Goal: Obtain resource: Download file/media

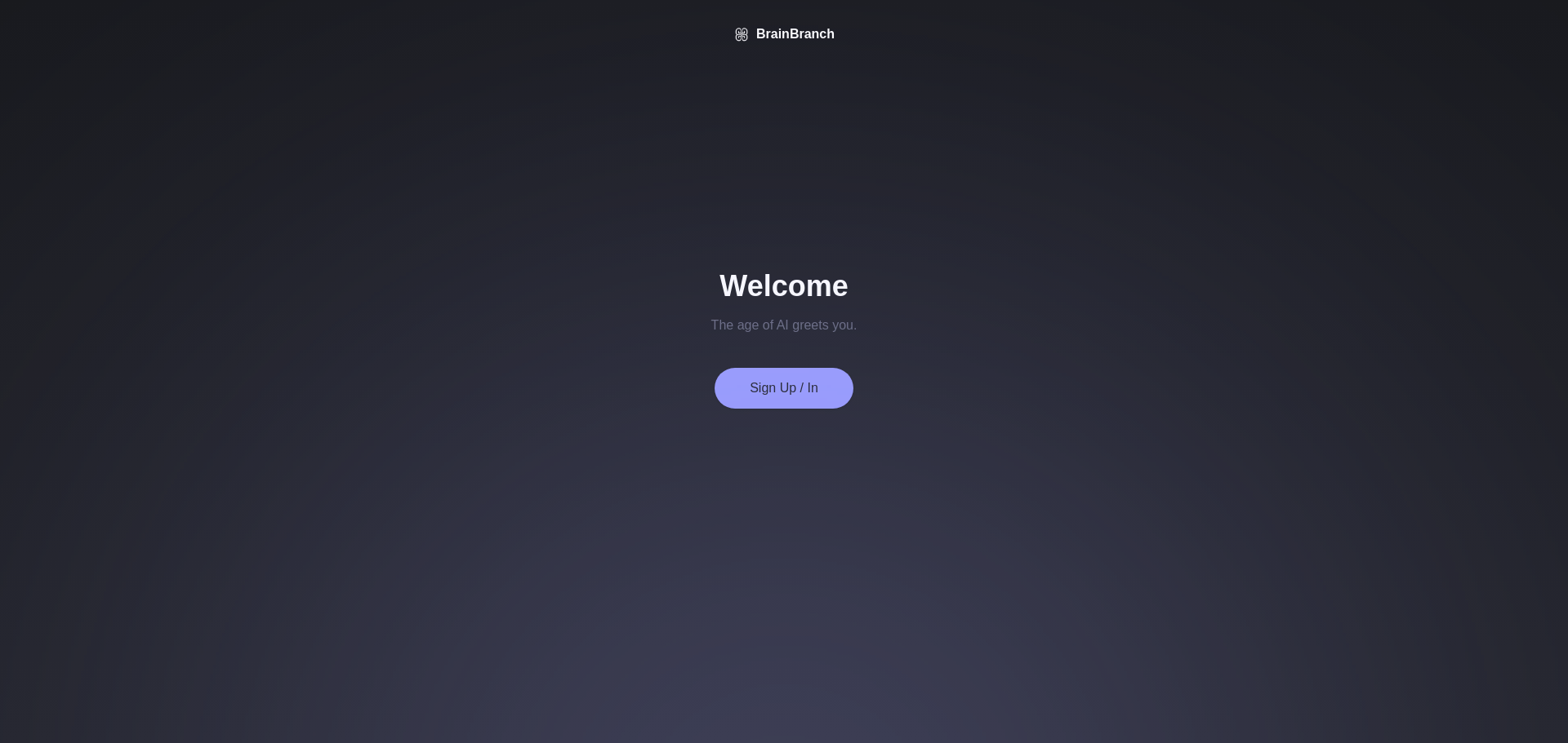
click at [779, 378] on button "Sign Up / In" at bounding box center [784, 388] width 139 height 41
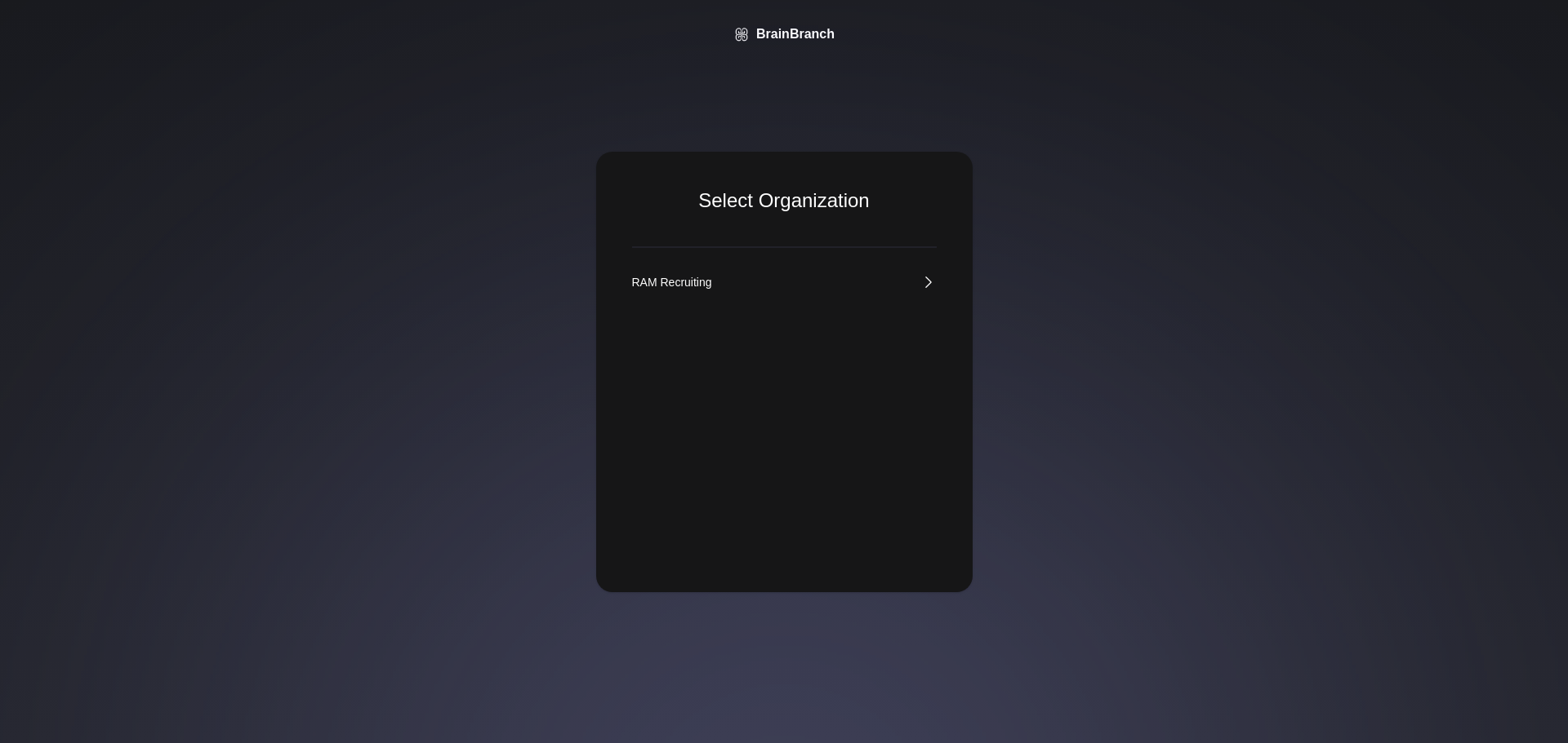
click at [678, 279] on div "RAM Recruiting" at bounding box center [671, 282] width 80 height 16
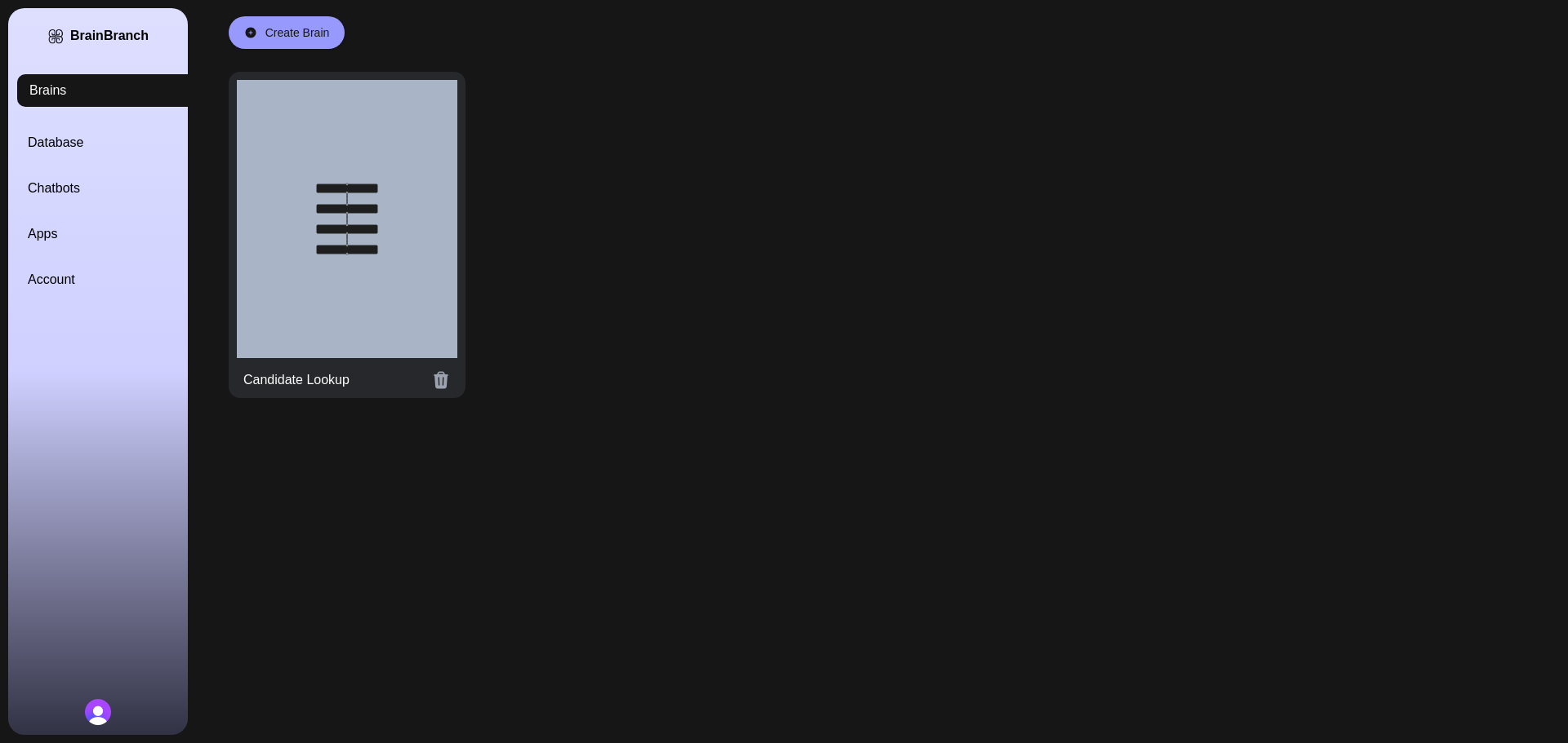
click at [320, 254] on div at bounding box center [346, 219] width 220 height 279
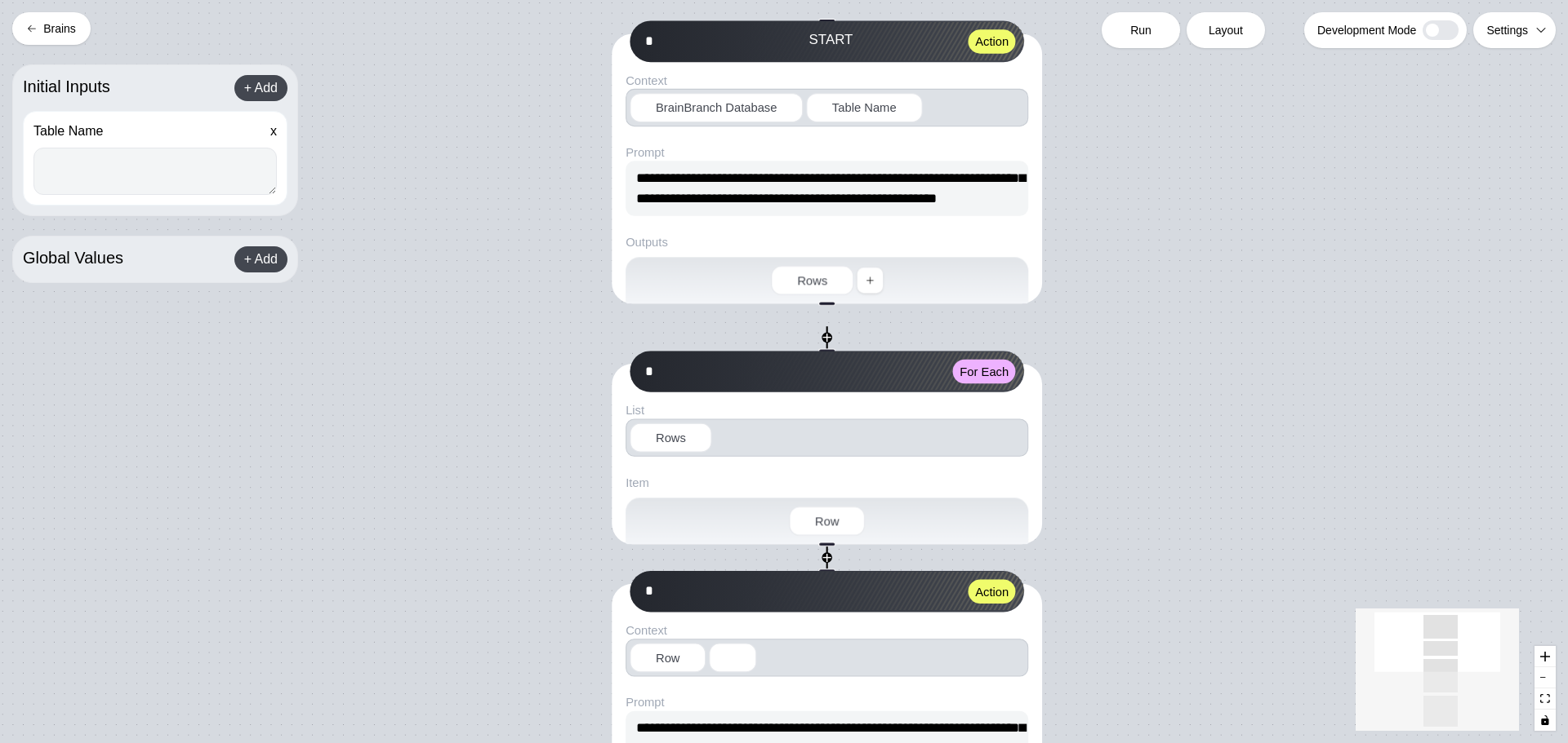
click at [29, 25] on icon at bounding box center [32, 28] width 10 height 10
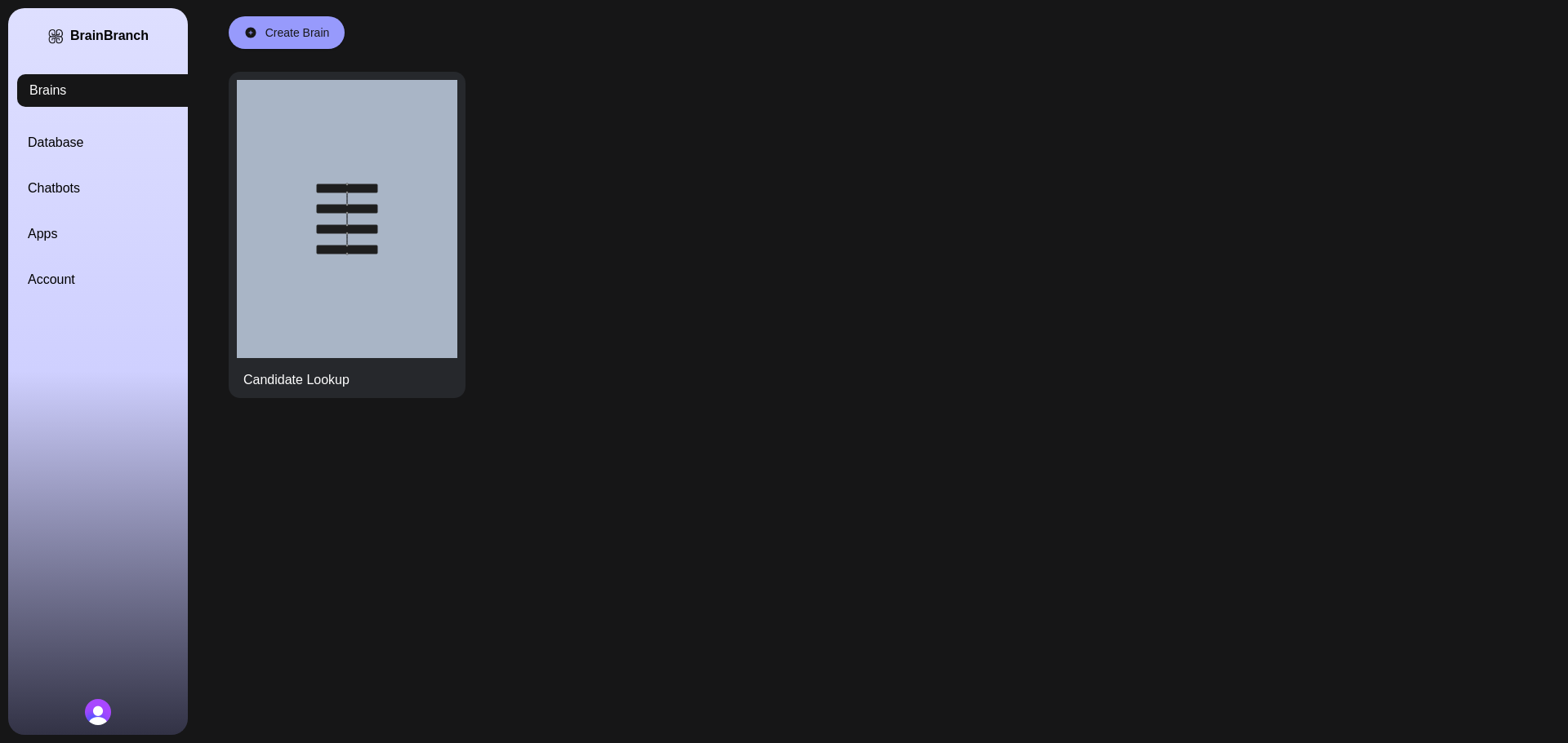
click at [88, 281] on link "Account" at bounding box center [117, 280] width 180 height 20
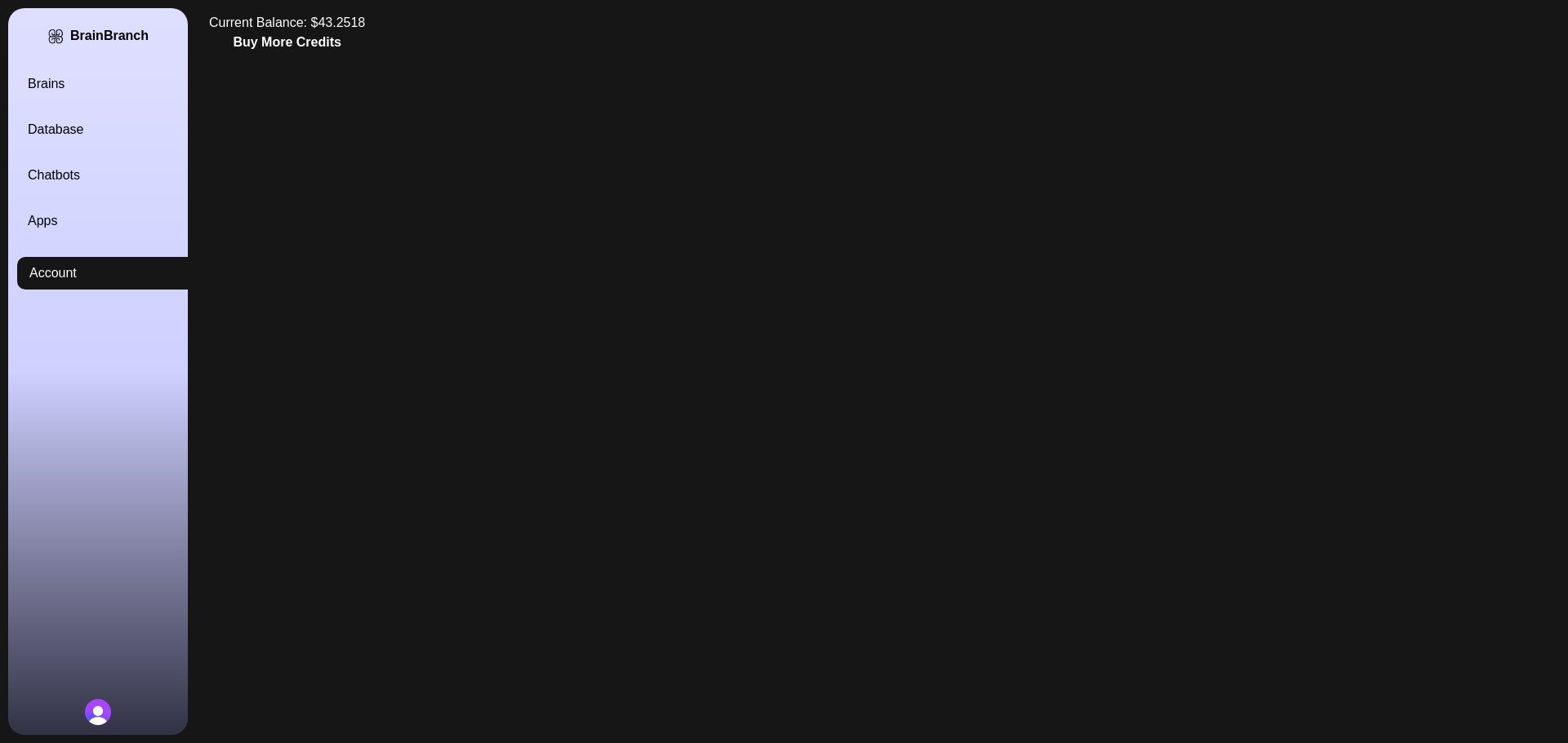
click at [61, 116] on div "Brains Database Chatbots Apps Account" at bounding box center [117, 181] width 180 height 216
click at [68, 128] on link "Database" at bounding box center [117, 130] width 180 height 20
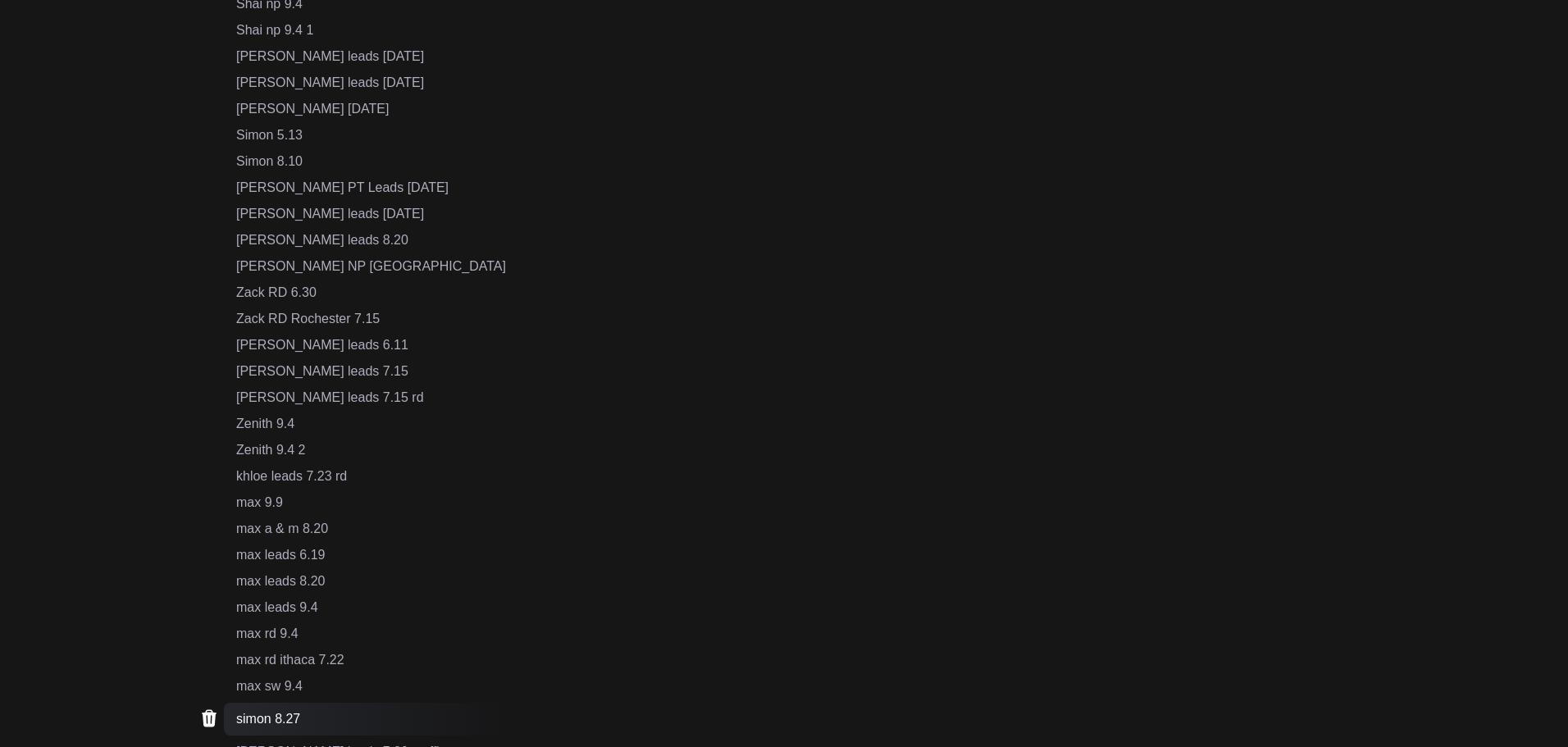
scroll to position [1074, 0]
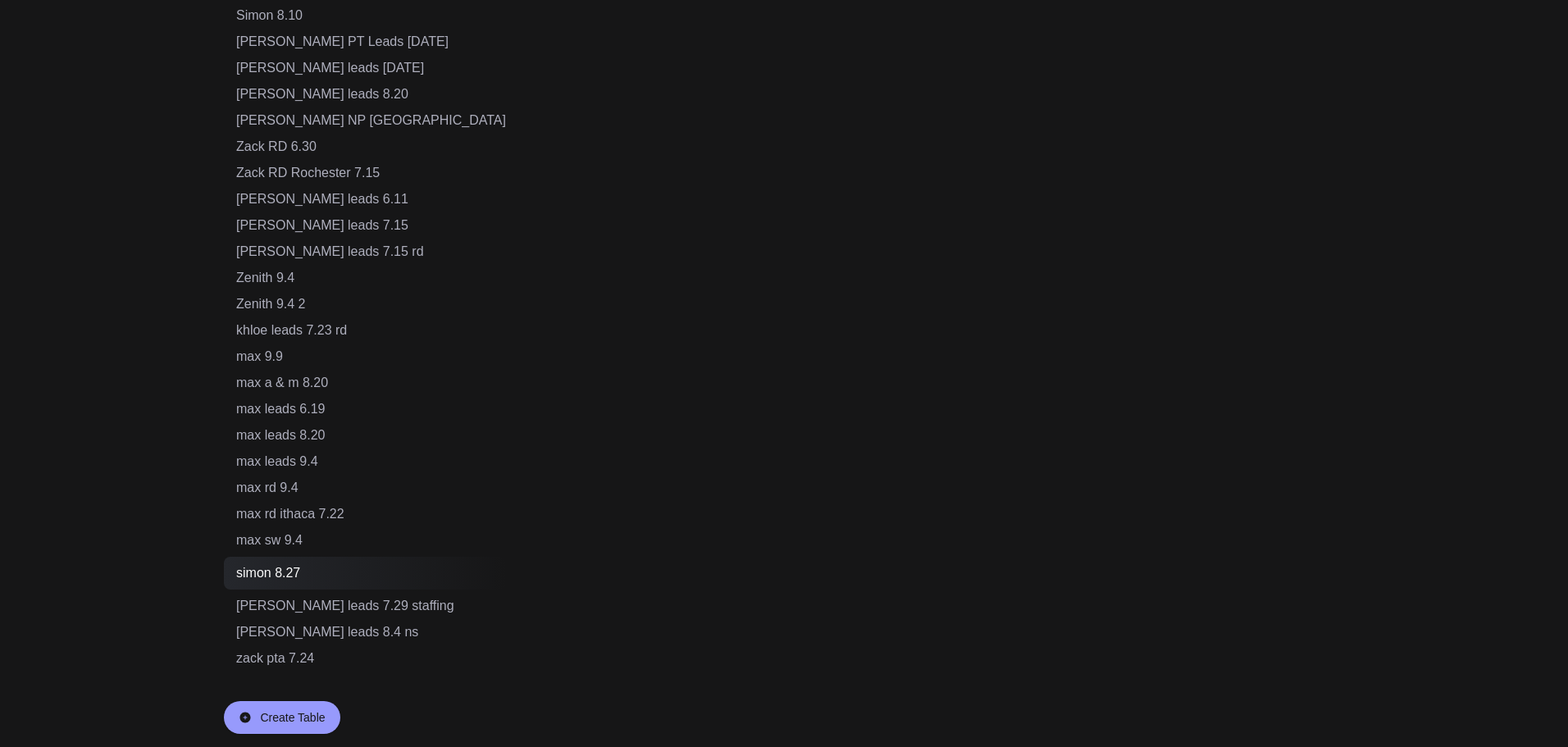
click at [287, 713] on div "Create Table" at bounding box center [292, 718] width 64 height 16
click at [344, 714] on input "text" at bounding box center [307, 717] width 142 height 31
click at [358, 711] on input "**********" at bounding box center [307, 717] width 142 height 31
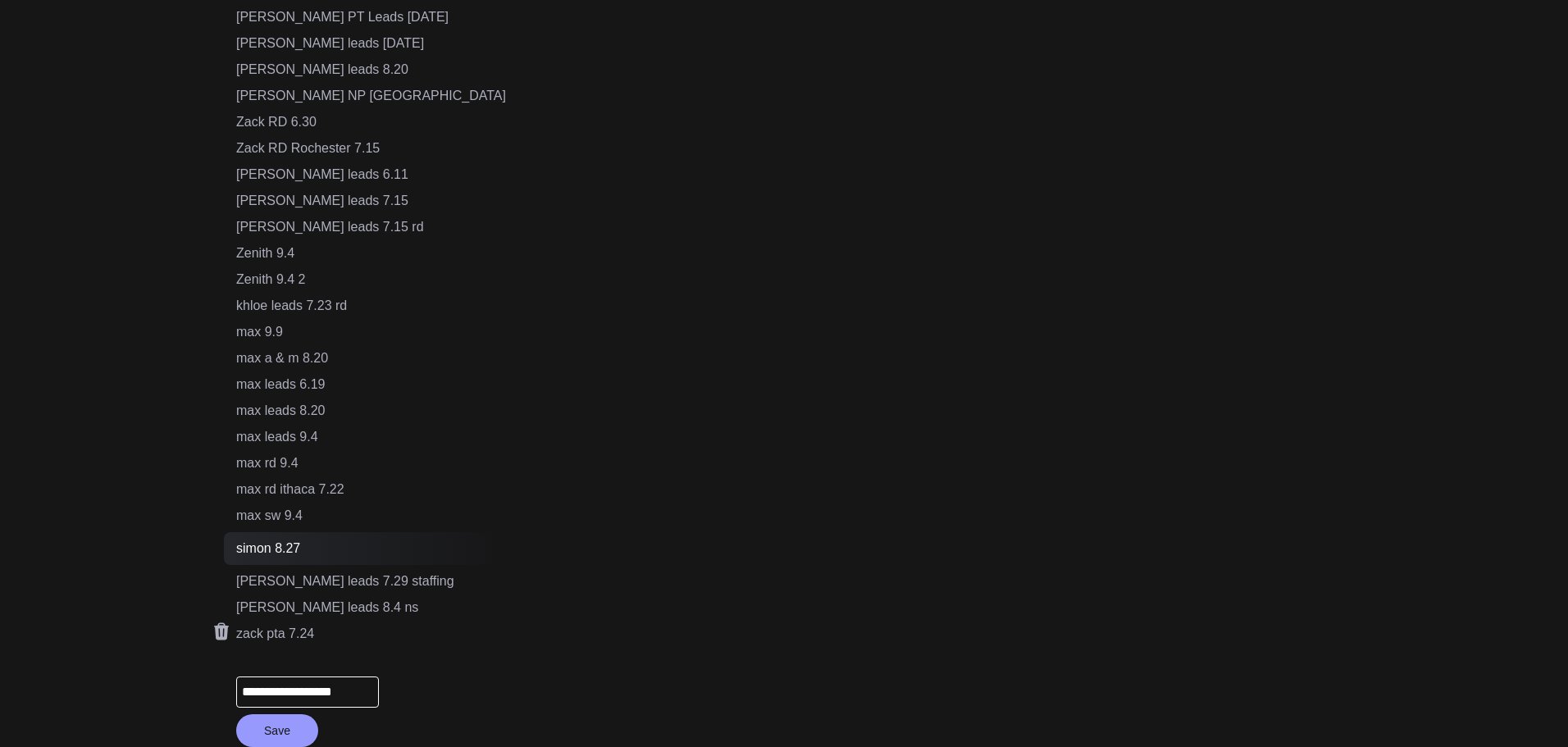
scroll to position [1111, 0]
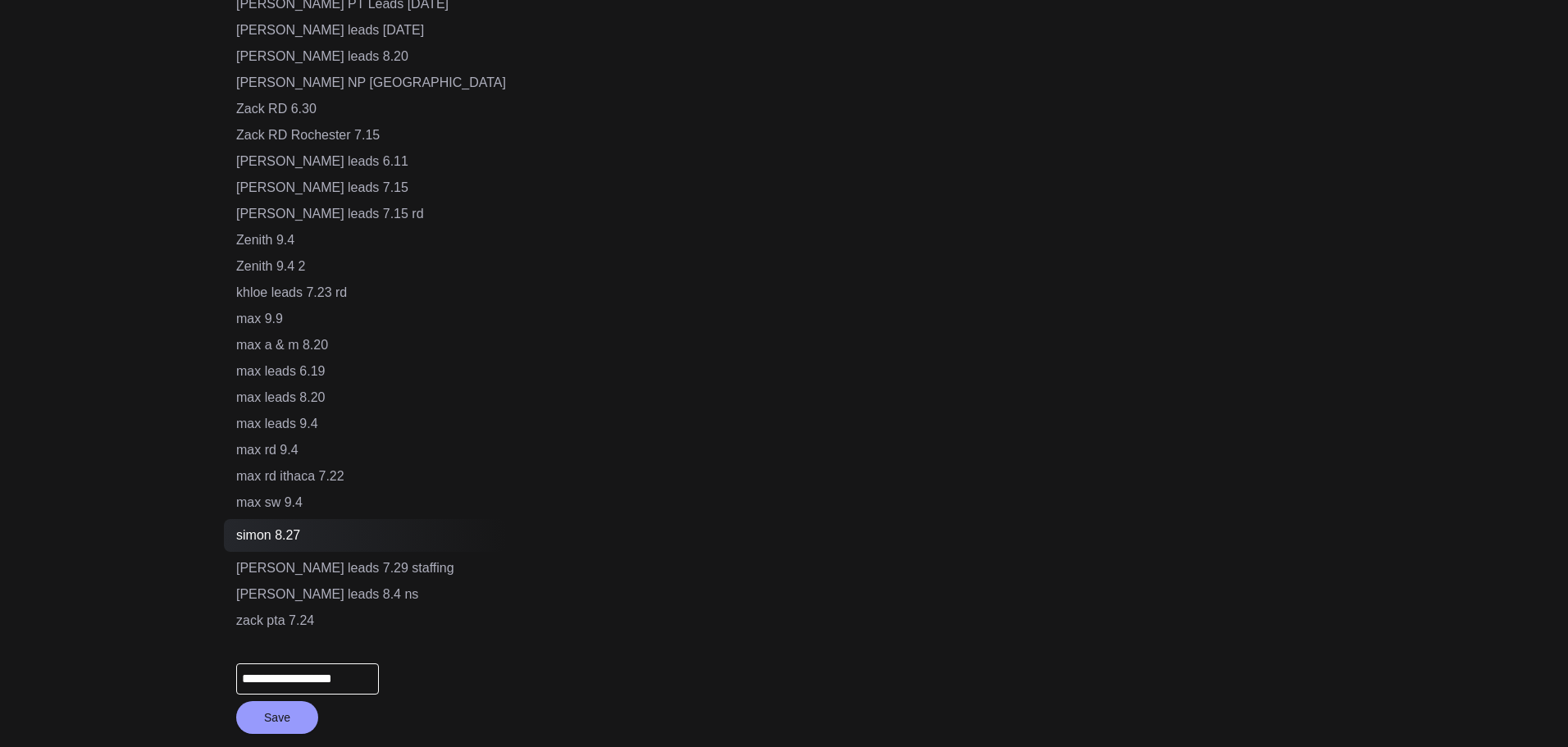
click at [370, 688] on input "**********" at bounding box center [307, 679] width 142 height 31
type input "**********"
click at [279, 722] on button "Save" at bounding box center [277, 718] width 82 height 33
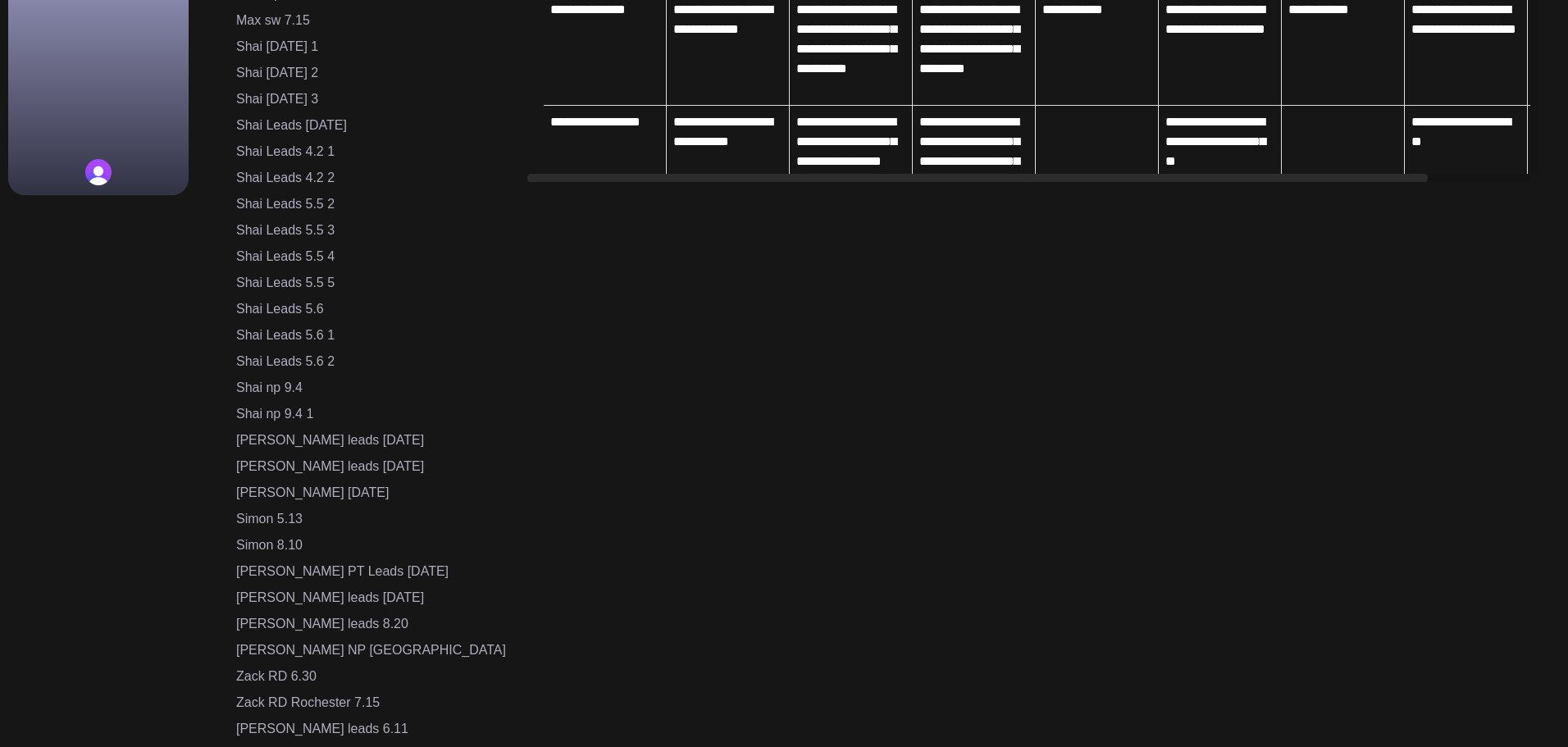
scroll to position [418, 0]
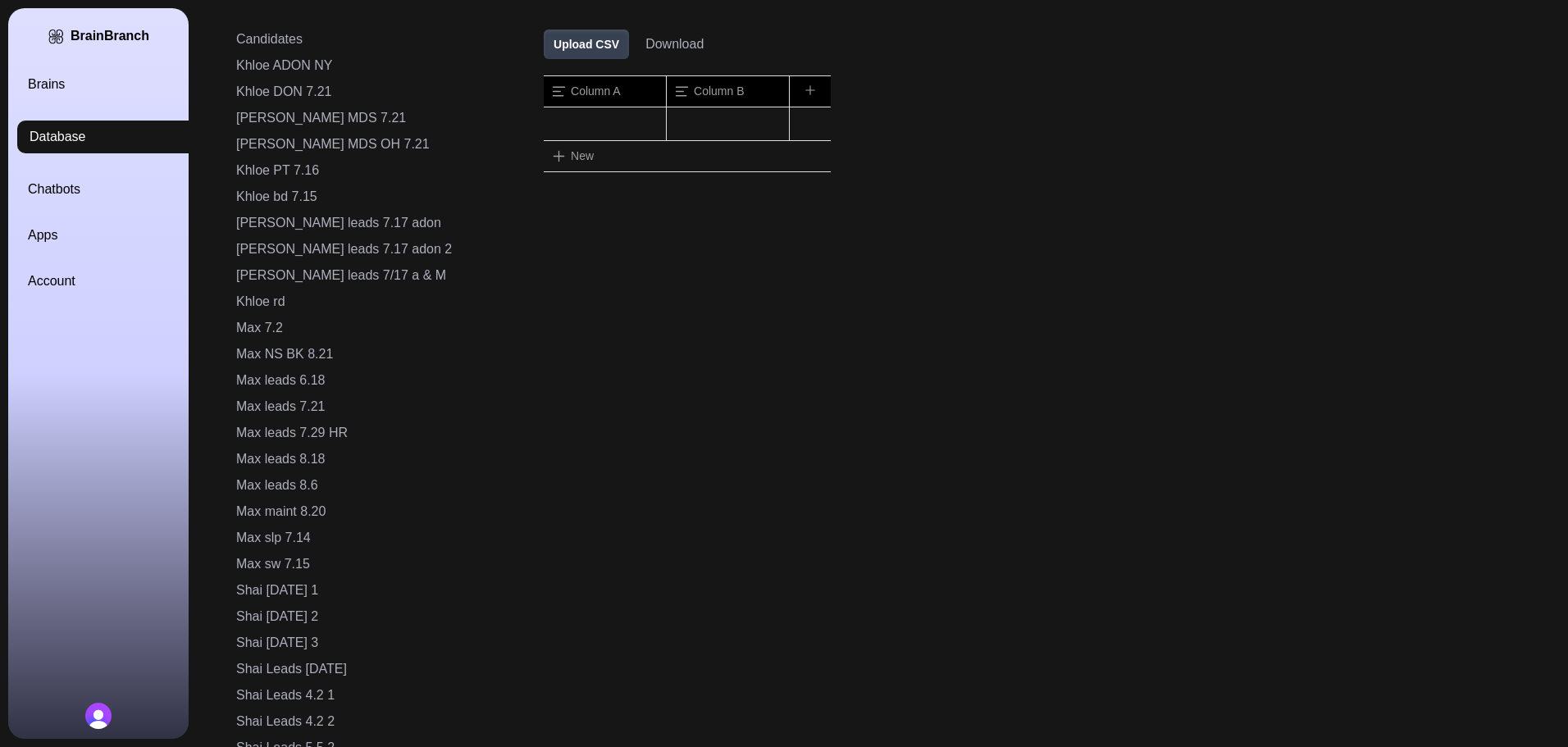
click at [544, 51] on button "Upload CSV" at bounding box center [586, 44] width 85 height 30
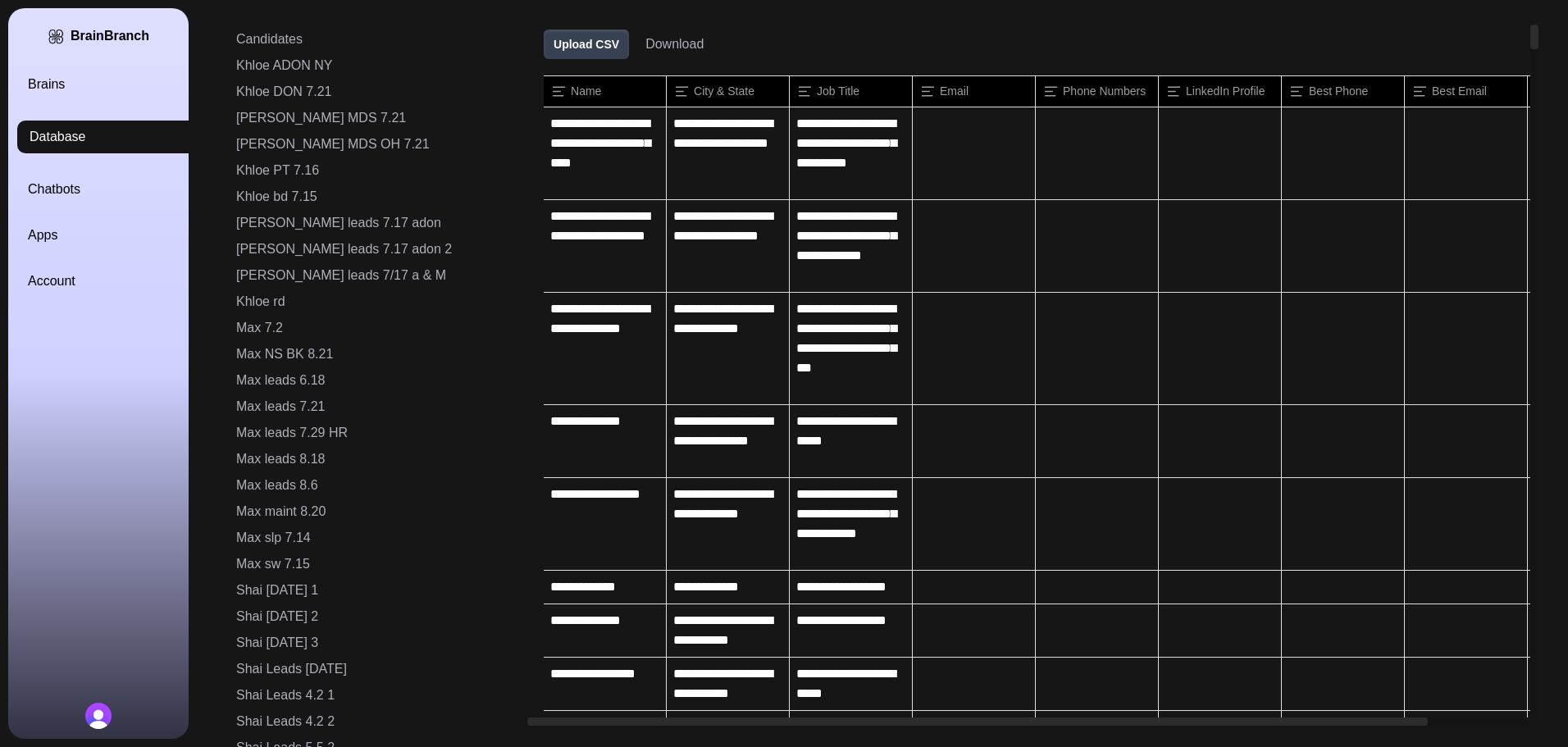
click at [48, 96] on div "Brains Database Chatbots Apps Account" at bounding box center [118, 182] width 180 height 217
click at [48, 82] on link "Brains" at bounding box center [118, 84] width 180 height 20
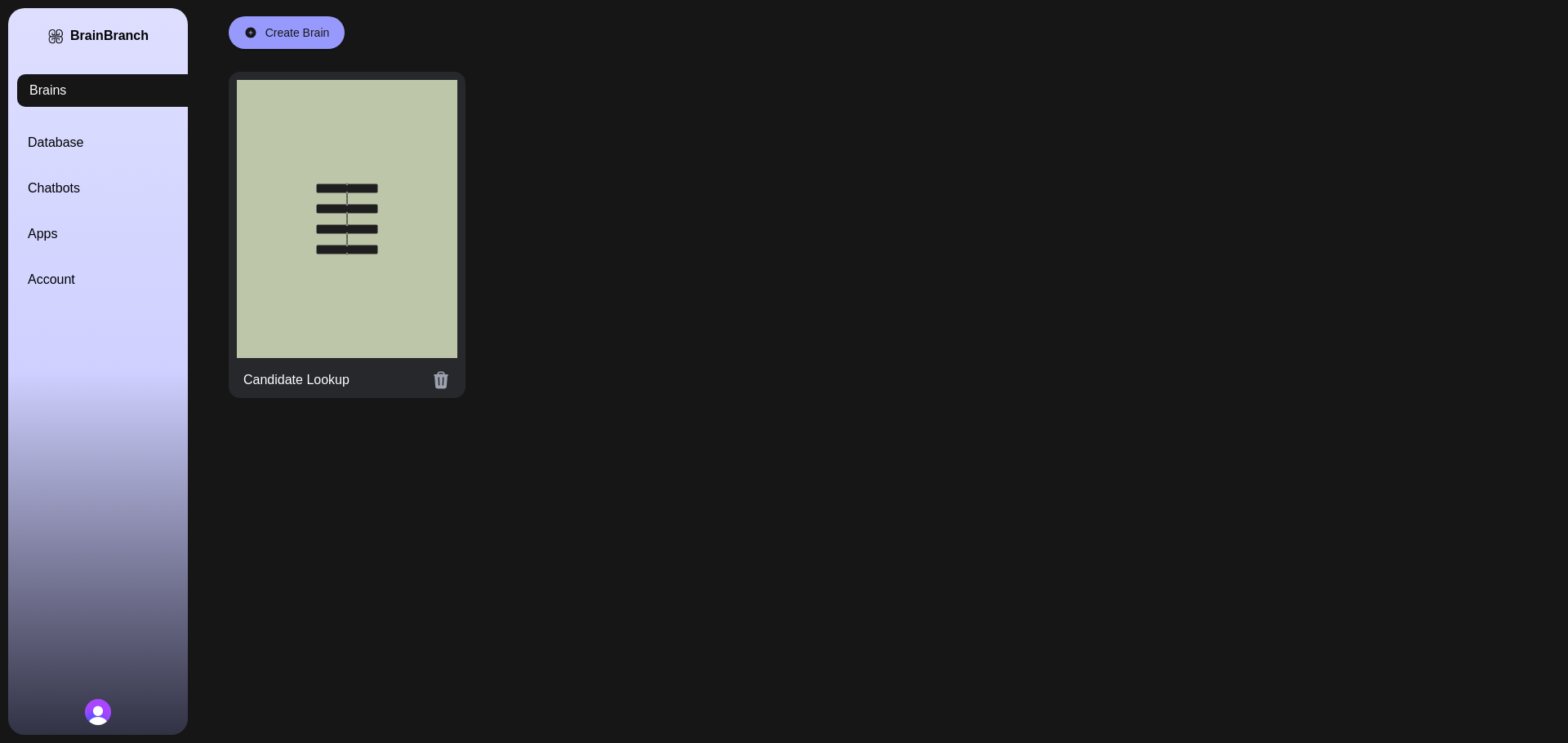
click at [356, 202] on div at bounding box center [346, 219] width 220 height 279
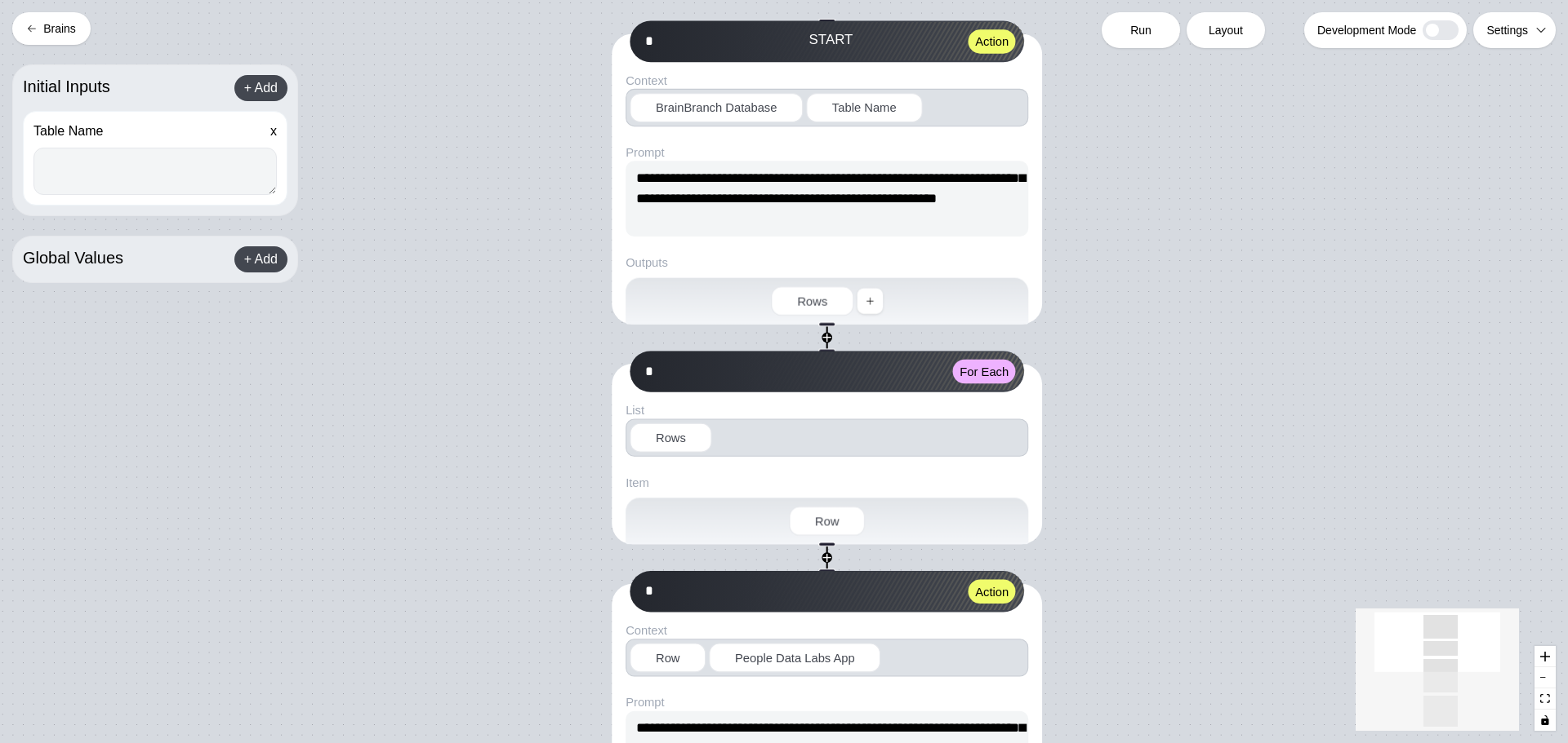
click at [133, 169] on textarea at bounding box center [155, 171] width 244 height 47
paste textarea "**********"
drag, startPoint x: 257, startPoint y: 159, endPoint x: 144, endPoint y: 163, distance: 113.1
click at [144, 163] on textarea "**********" at bounding box center [155, 171] width 244 height 47
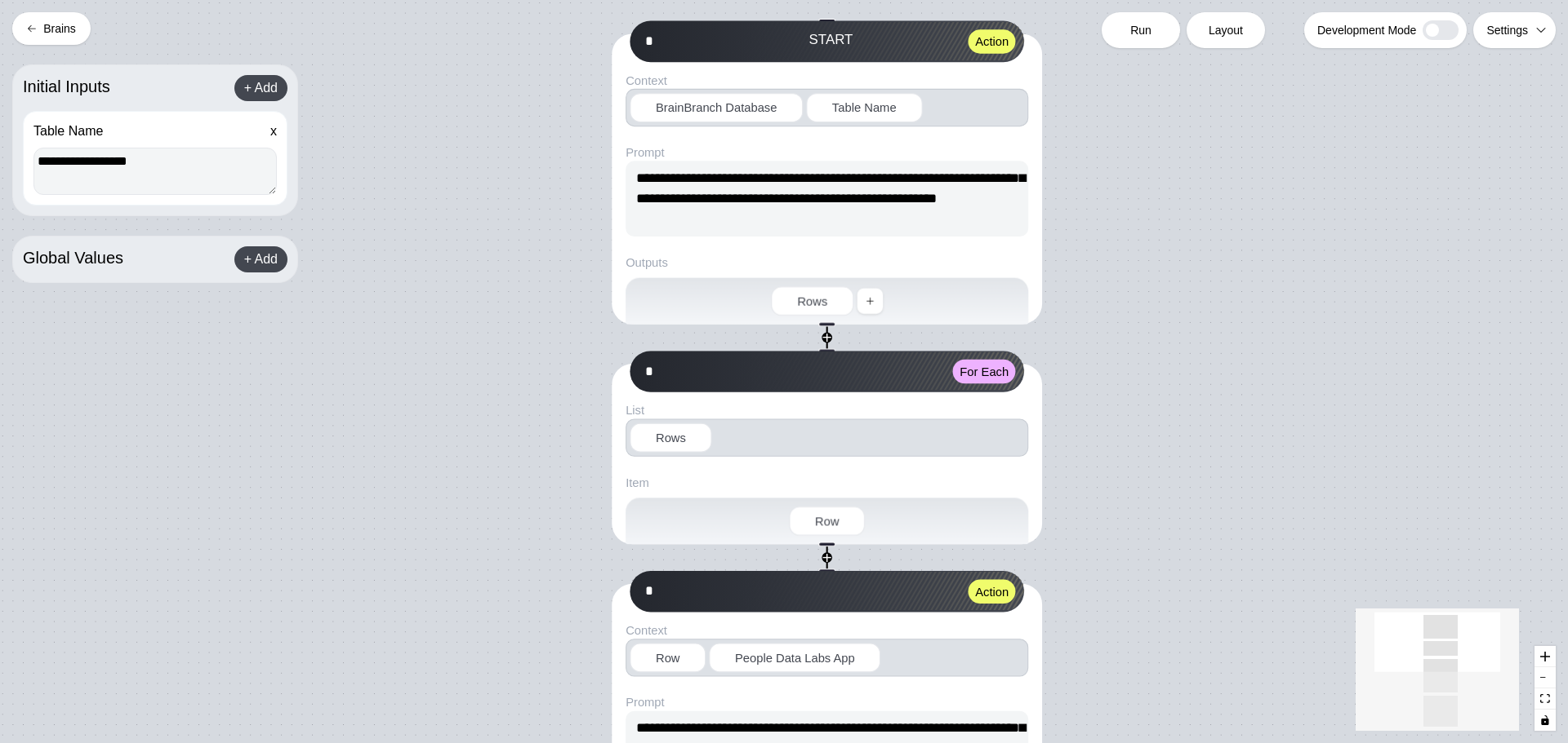
type textarea "**********"
click at [1137, 27] on span "Run" at bounding box center [1141, 30] width 22 height 16
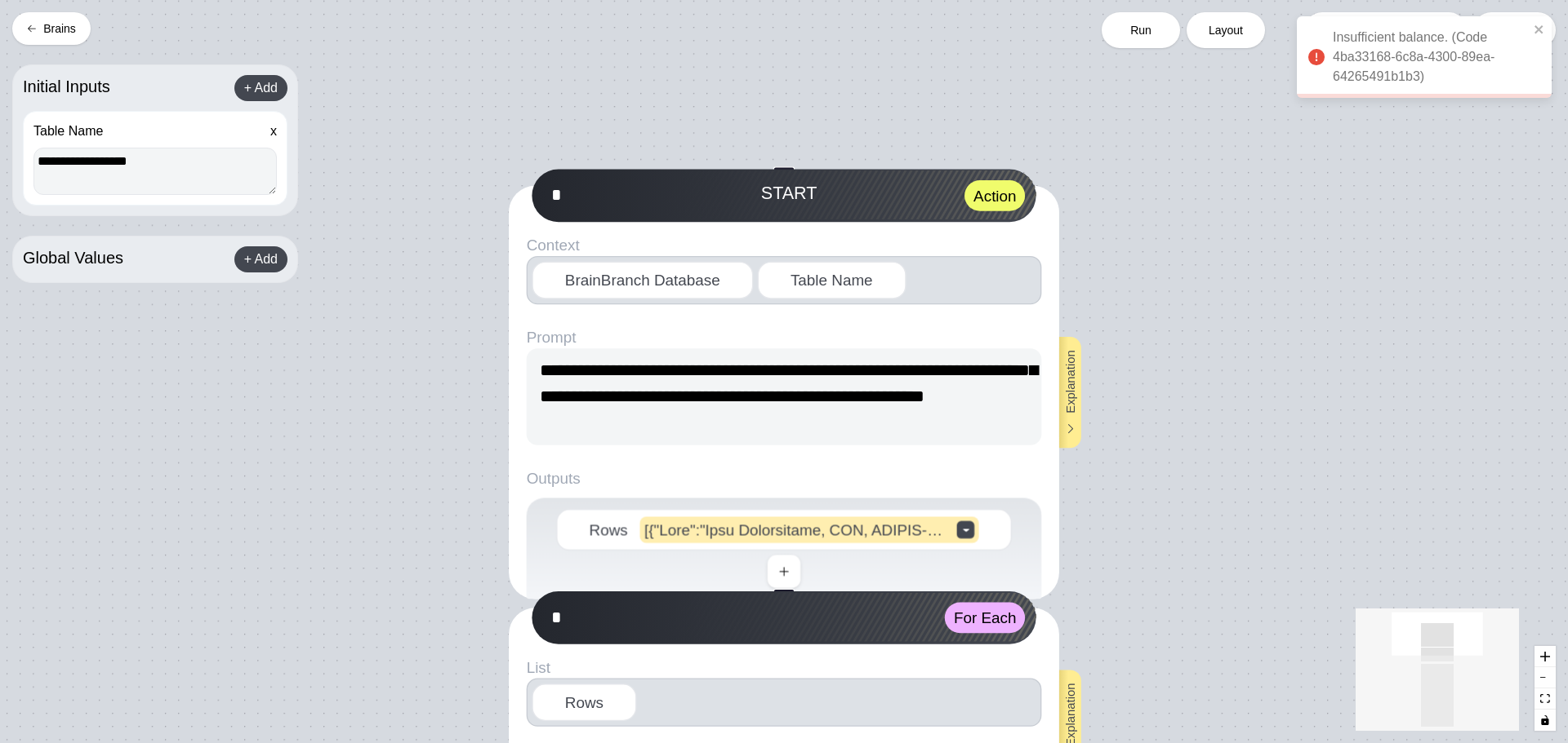
click at [54, 32] on button "Brains" at bounding box center [51, 29] width 78 height 32
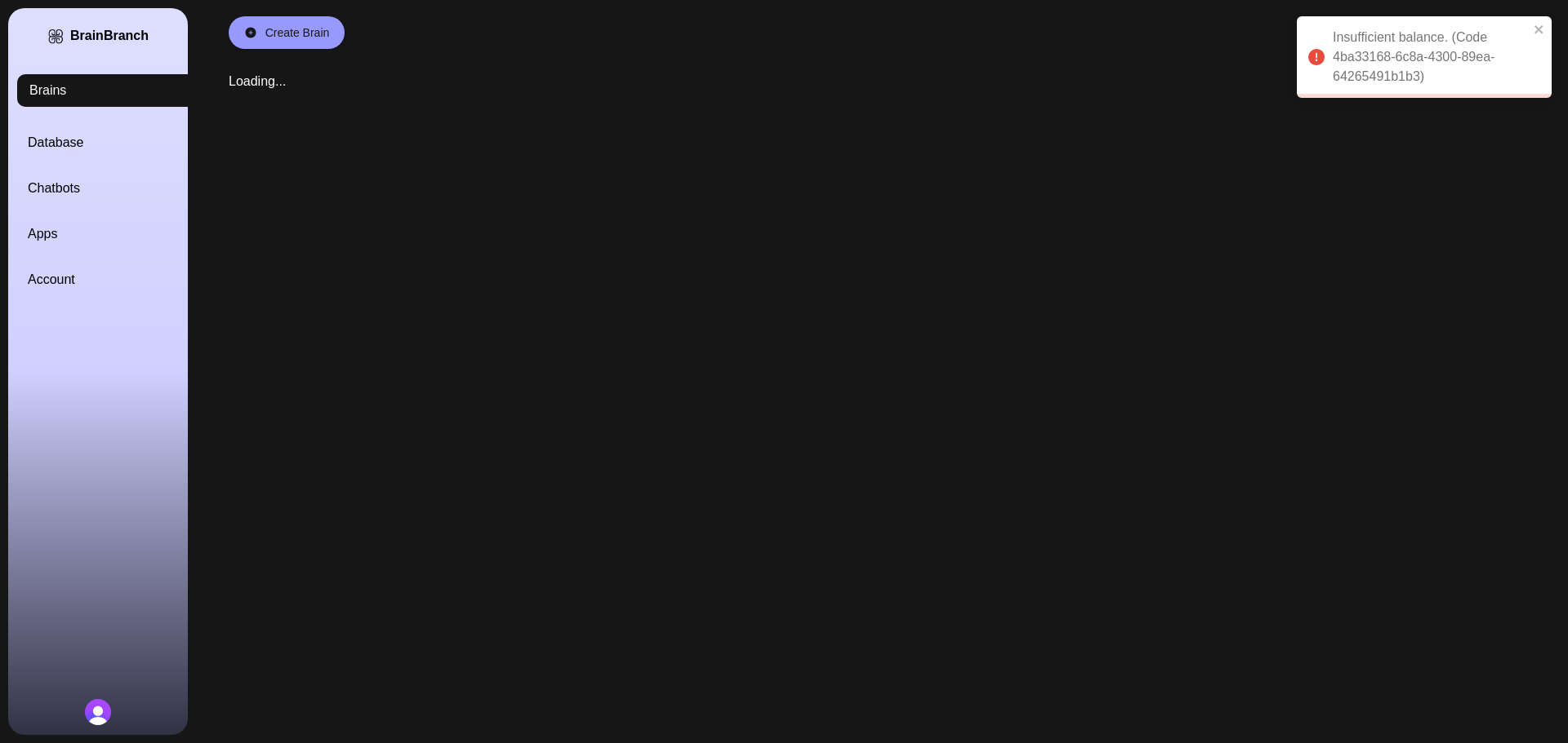
click at [59, 276] on link "Account" at bounding box center [117, 280] width 180 height 20
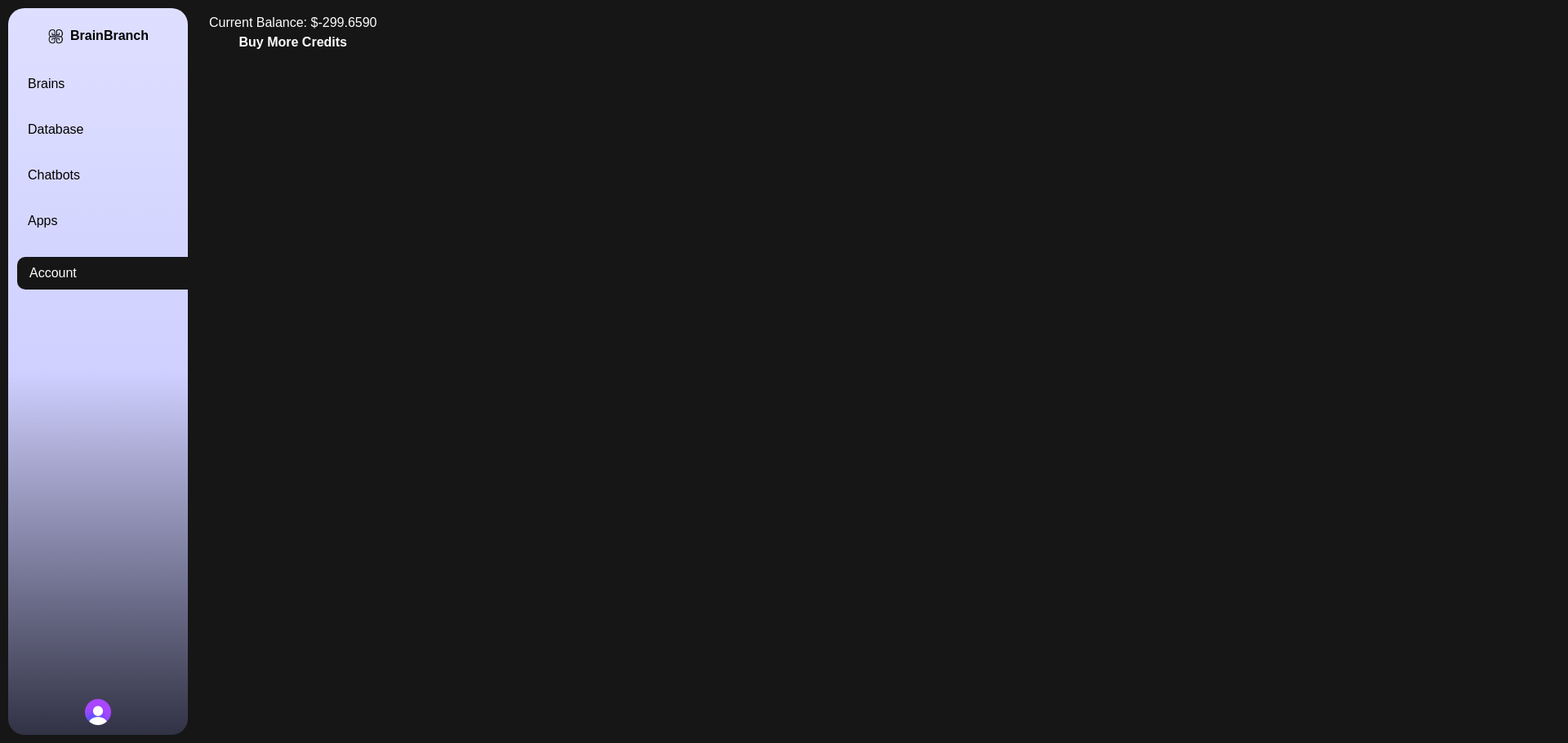
click at [337, 38] on button "Buy More Credits" at bounding box center [292, 42] width 107 height 20
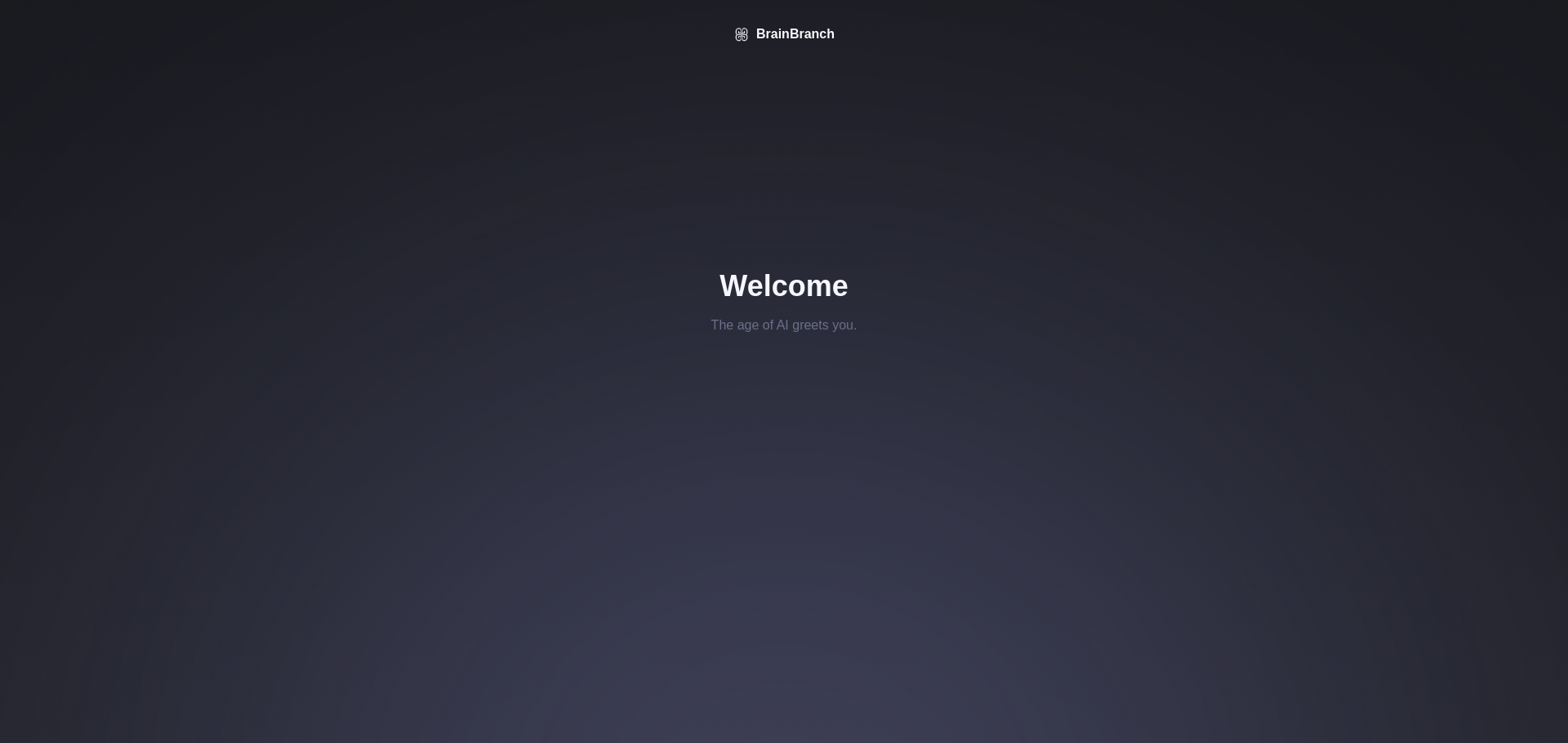
click at [855, 323] on div "The age of AI greets you." at bounding box center [784, 326] width 146 height 20
click at [824, 250] on div "BrainBranch Welcome The age of AI greets you." at bounding box center [784, 372] width 1568 height 743
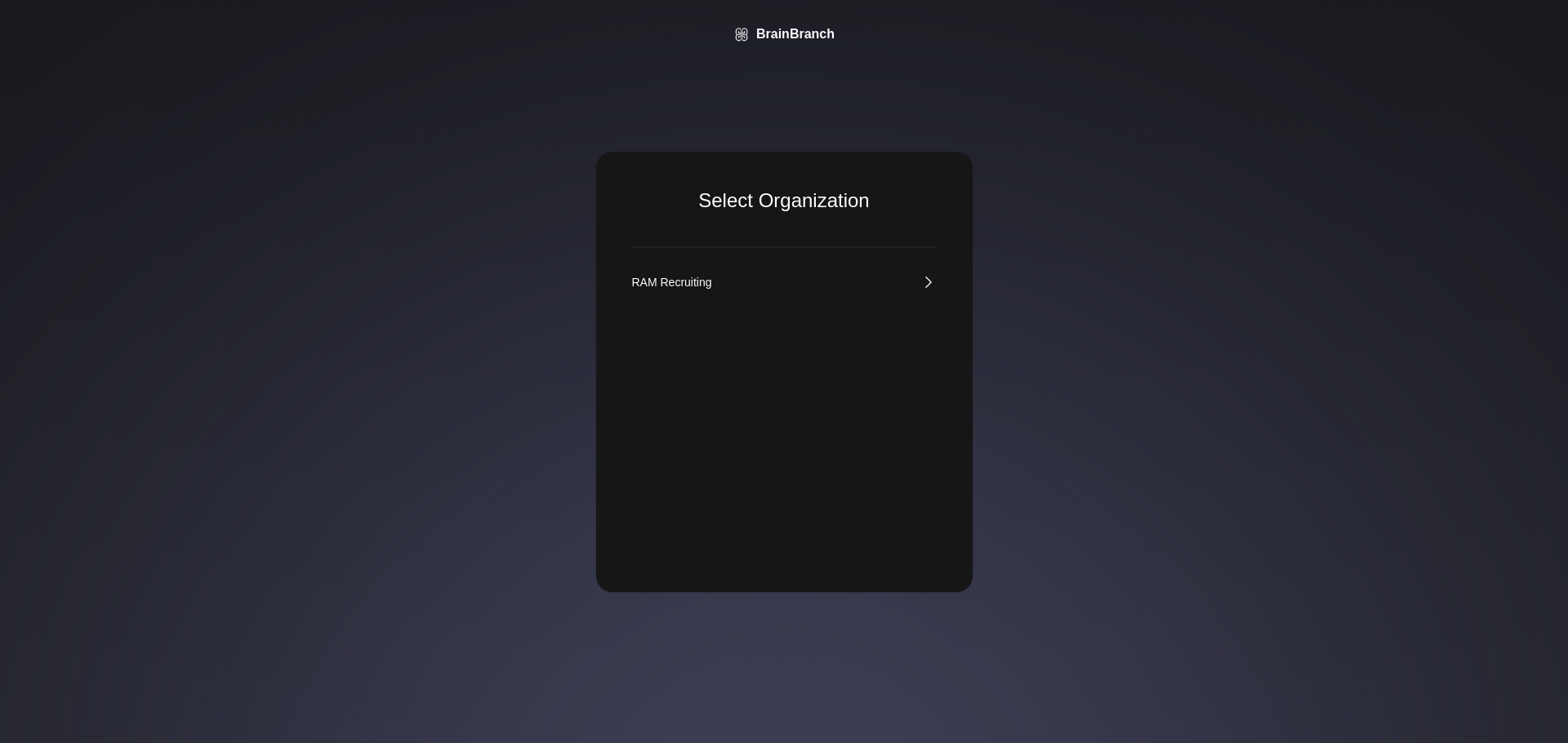
click at [705, 280] on div "RAM Recruiting" at bounding box center [671, 282] width 80 height 16
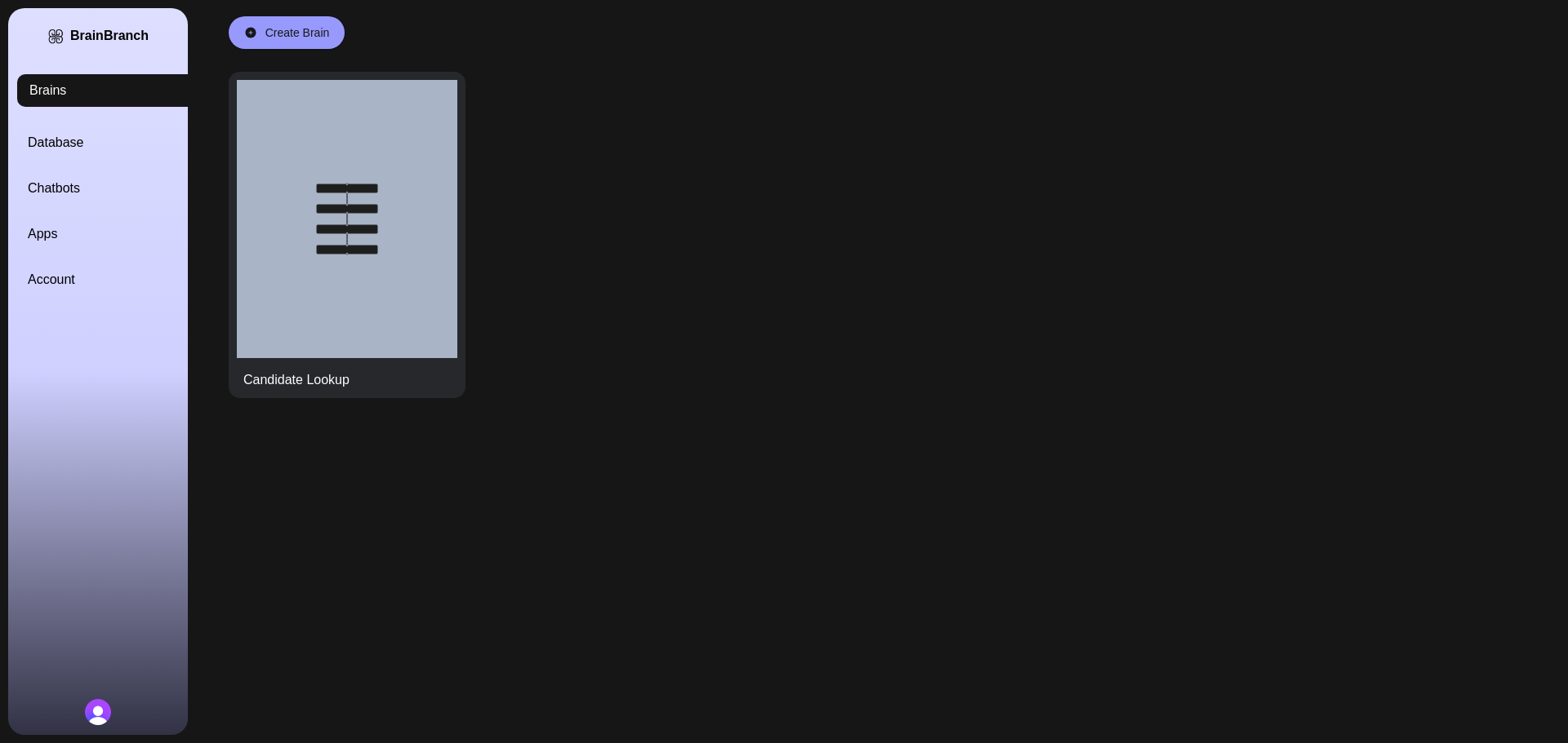
click at [61, 147] on link "Database" at bounding box center [117, 143] width 180 height 20
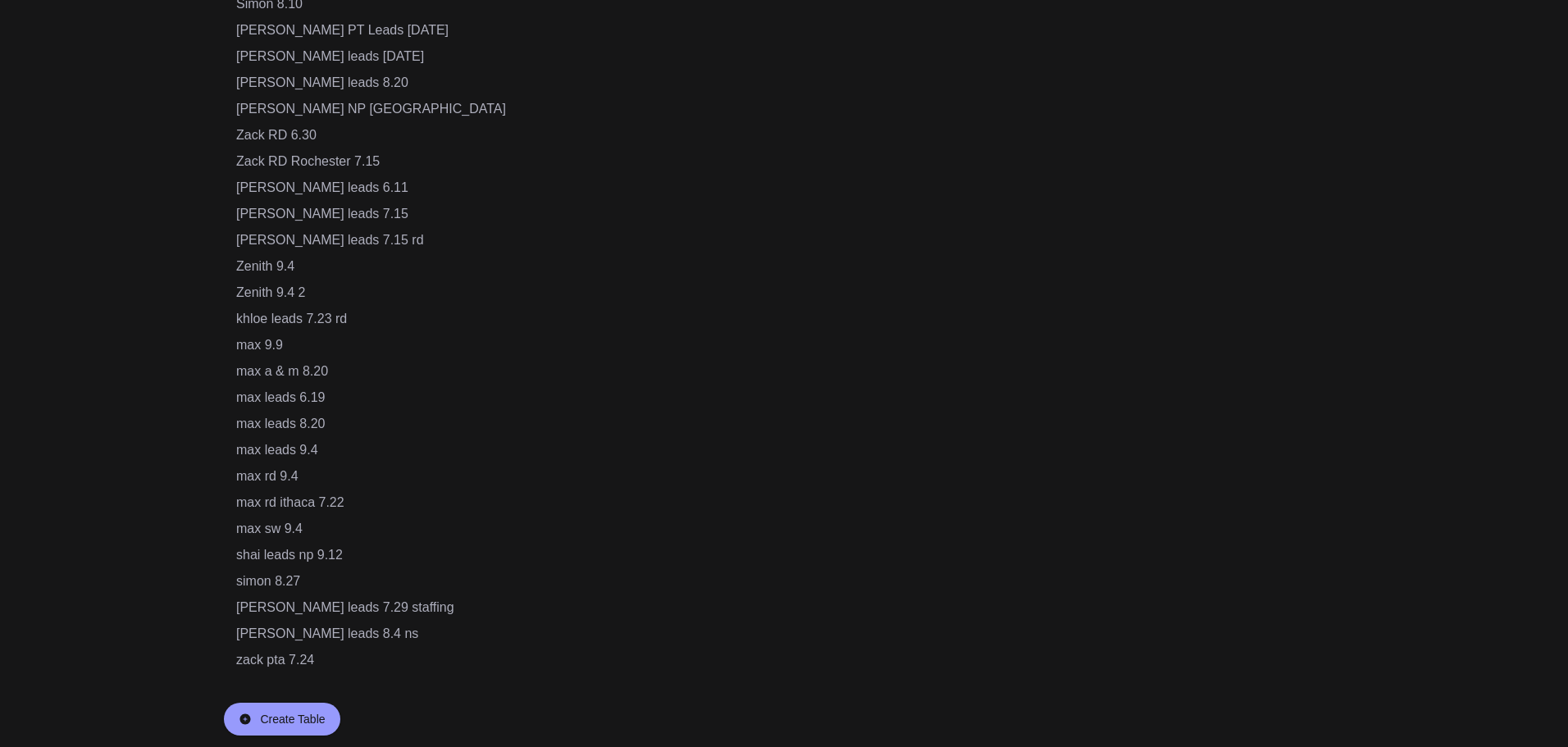
scroll to position [1101, 0]
click at [308, 558] on div "shai leads np 9.12" at bounding box center [372, 554] width 270 height 20
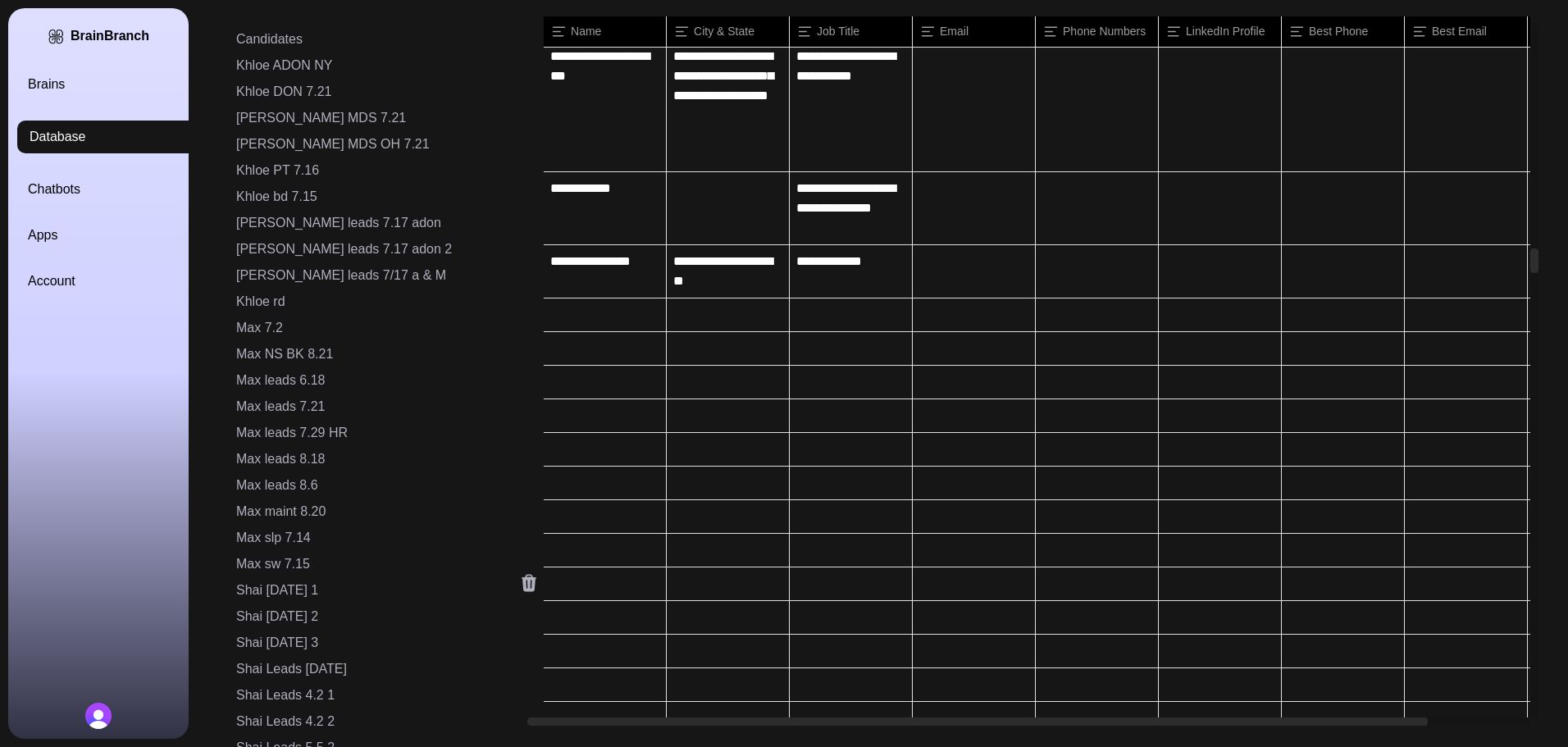
scroll to position [12389, 0]
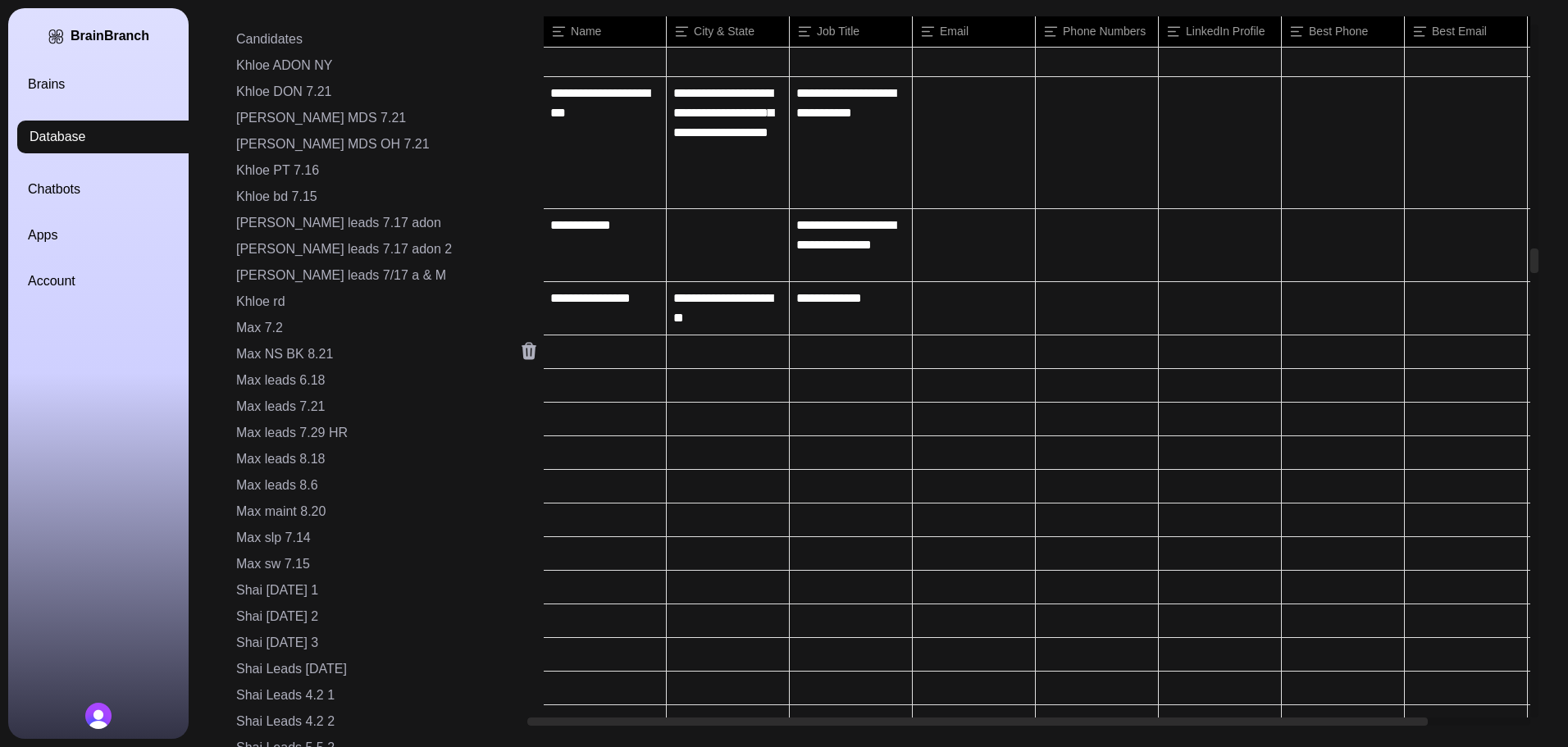
click at [522, 352] on icon at bounding box center [529, 351] width 15 height 17
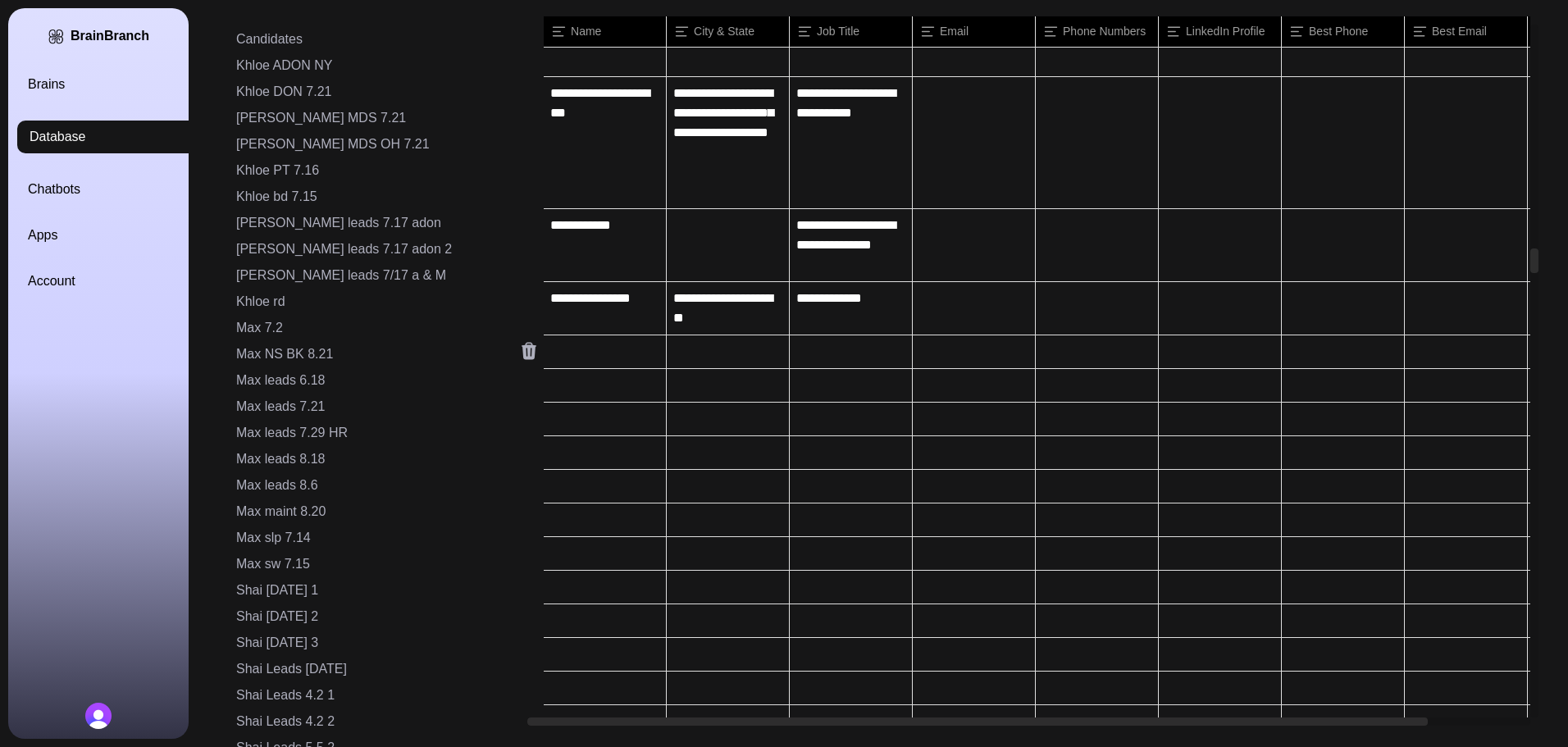
click at [522, 352] on icon at bounding box center [529, 351] width 15 height 17
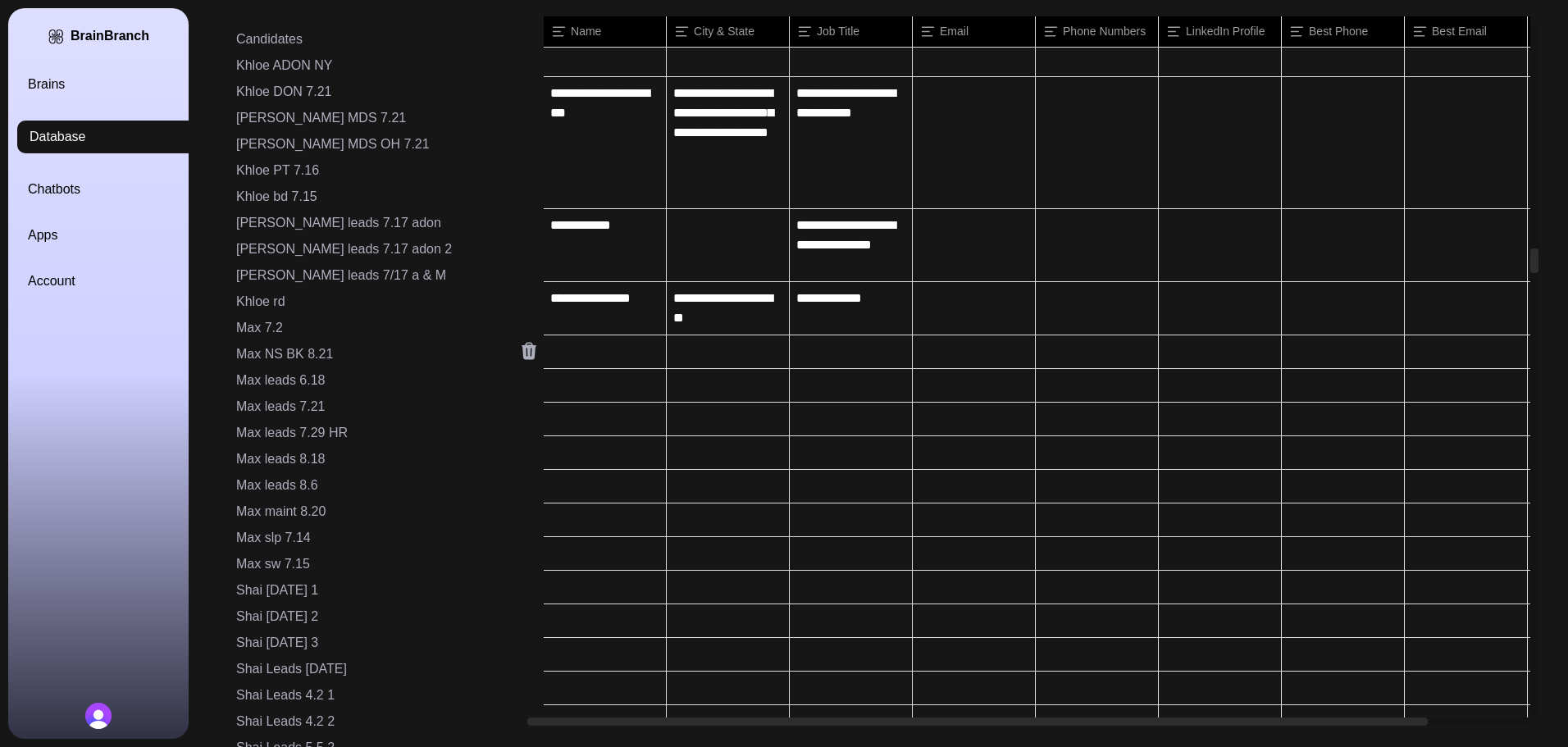
click at [522, 352] on icon at bounding box center [529, 351] width 15 height 17
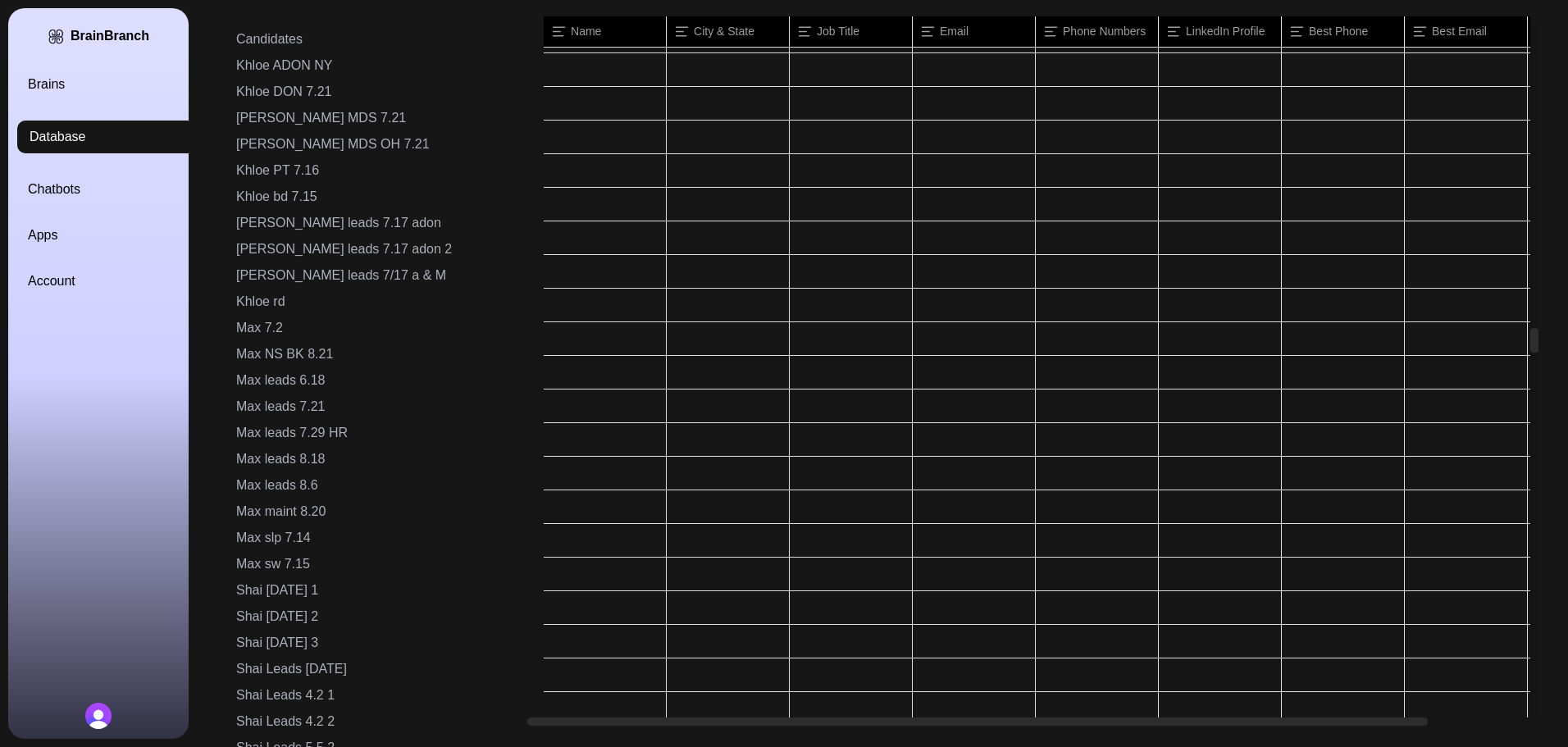
scroll to position [654, 0]
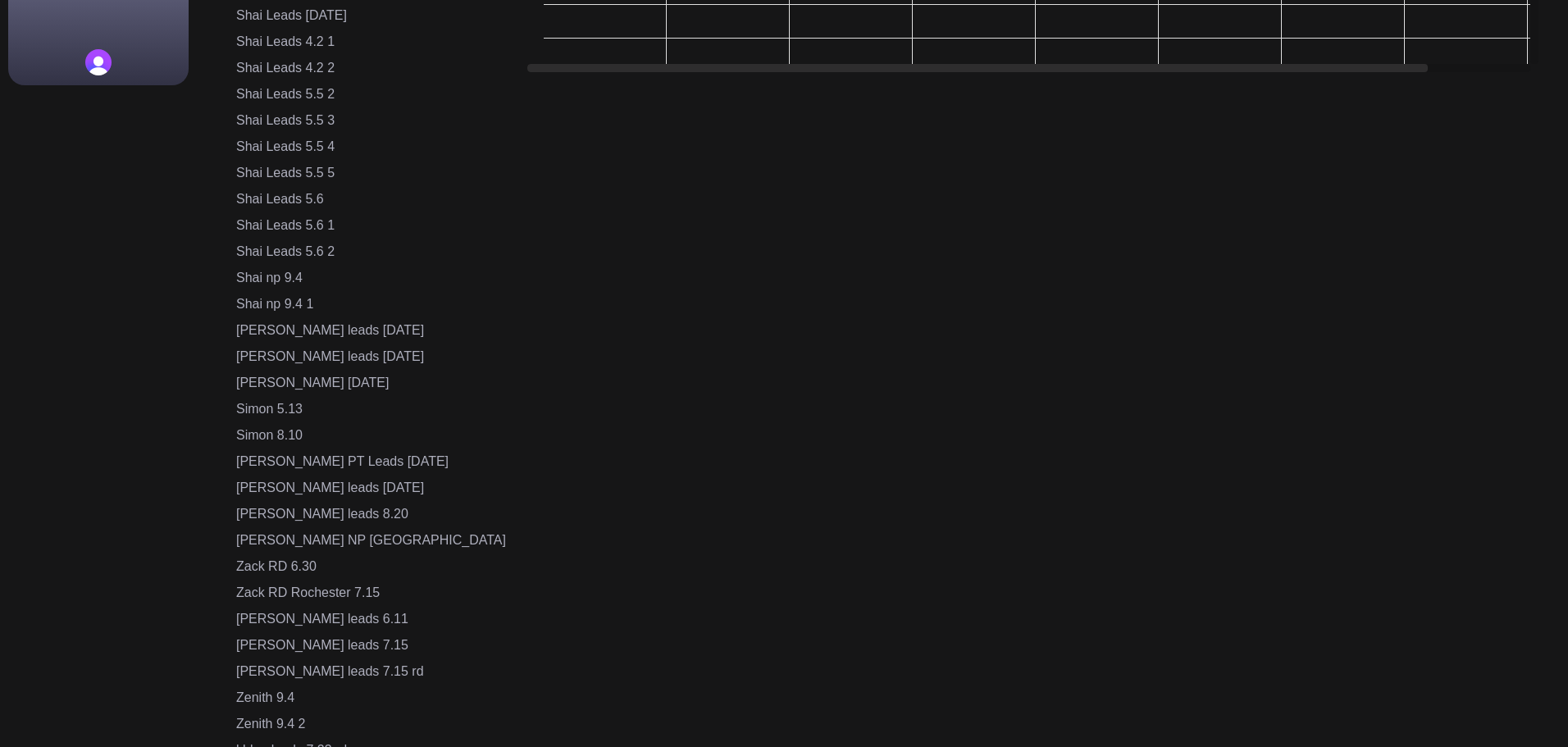
drag, startPoint x: 1567, startPoint y: 341, endPoint x: 1553, endPoint y: 58, distance: 283.3
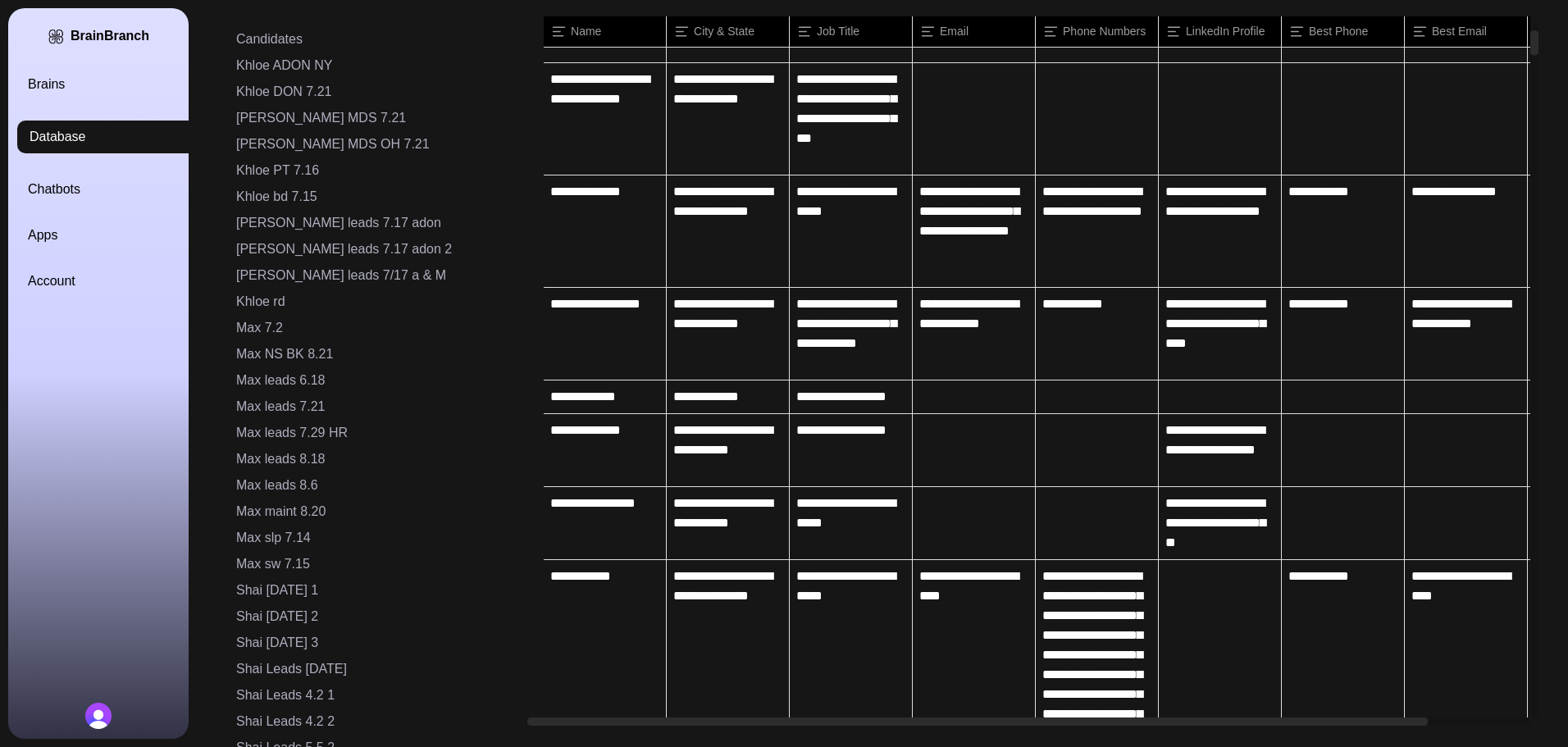
scroll to position [0, 0]
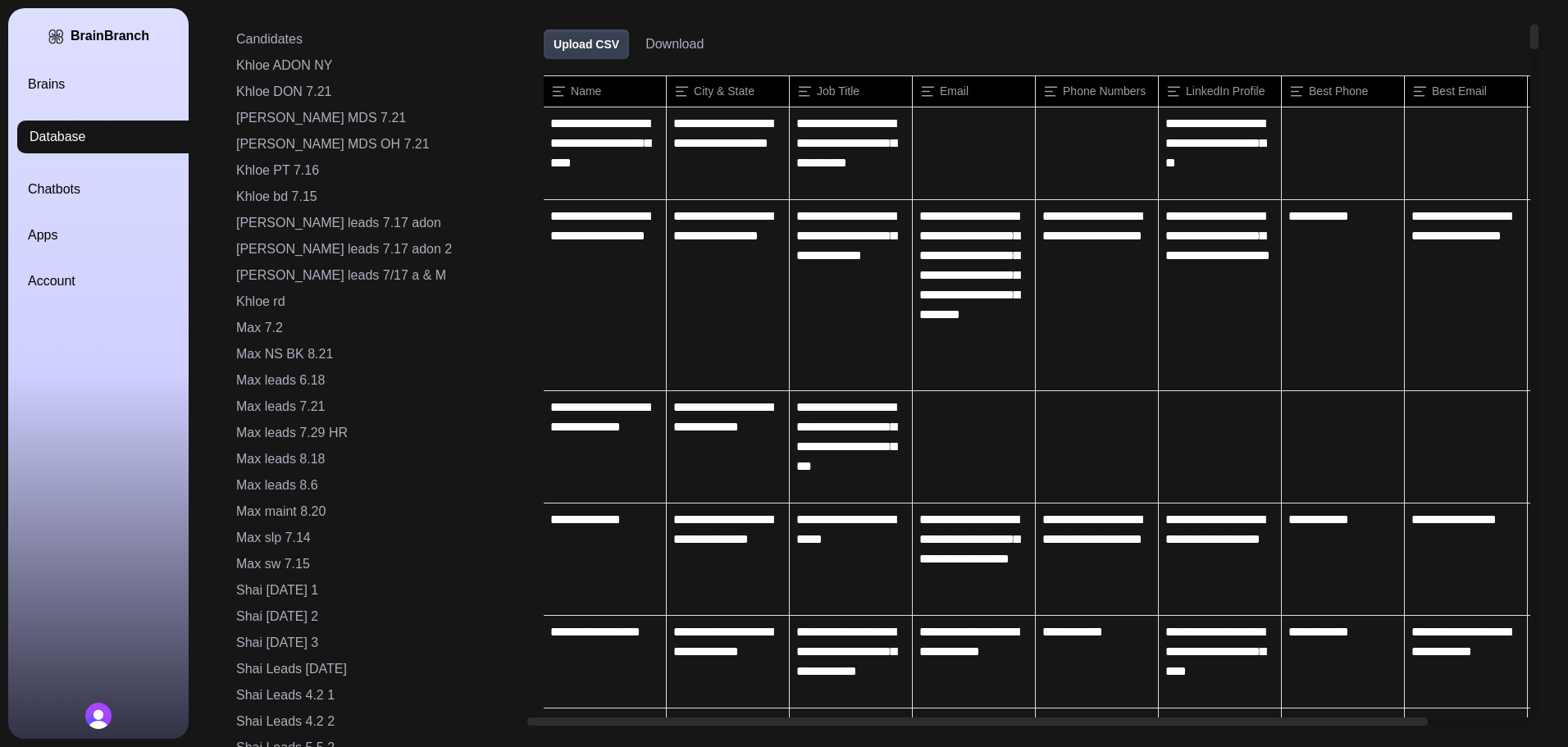
click at [645, 47] on button "Download" at bounding box center [674, 44] width 58 height 20
click at [72, 188] on link "Chatbots" at bounding box center [118, 189] width 180 height 20
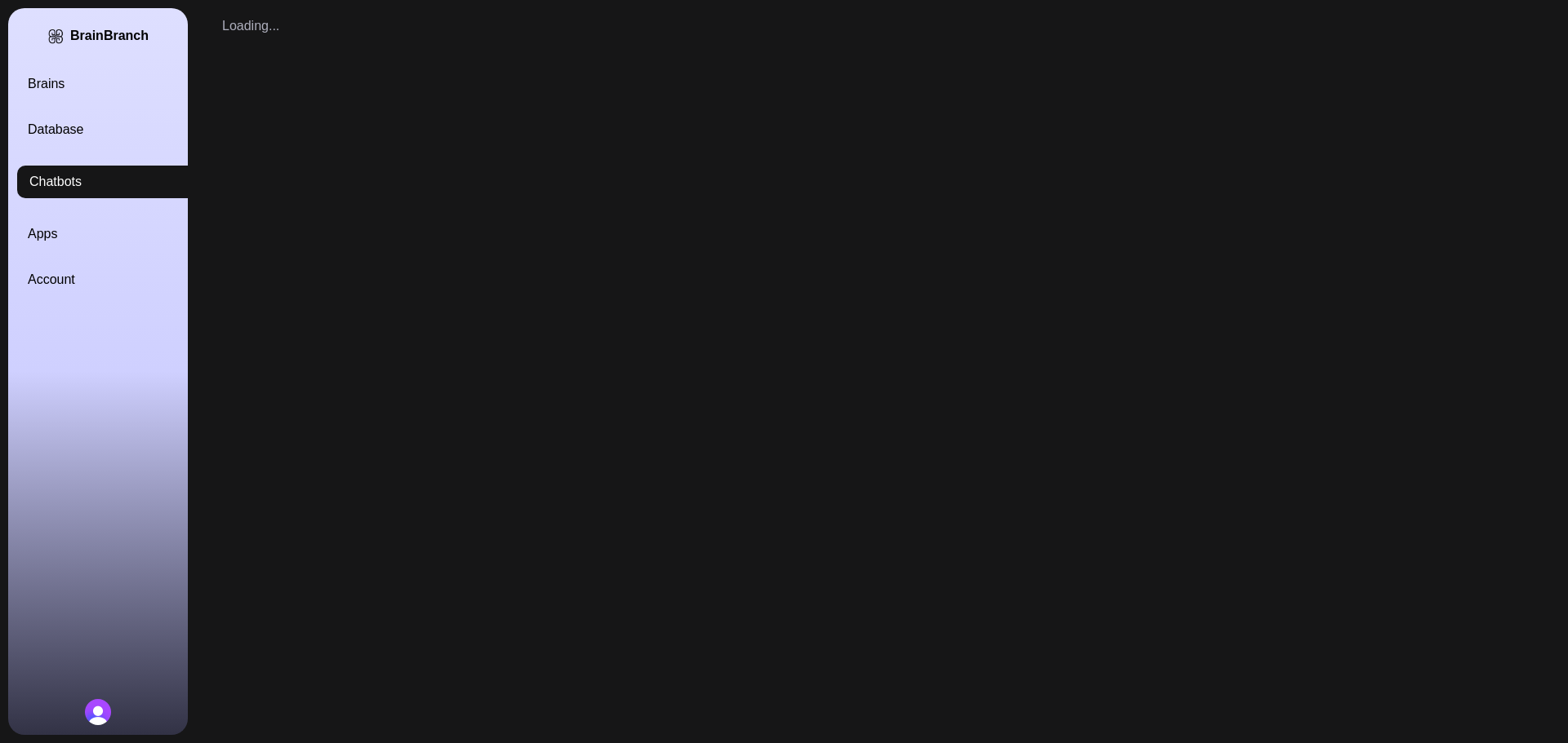
click at [73, 125] on link "Database" at bounding box center [117, 130] width 180 height 20
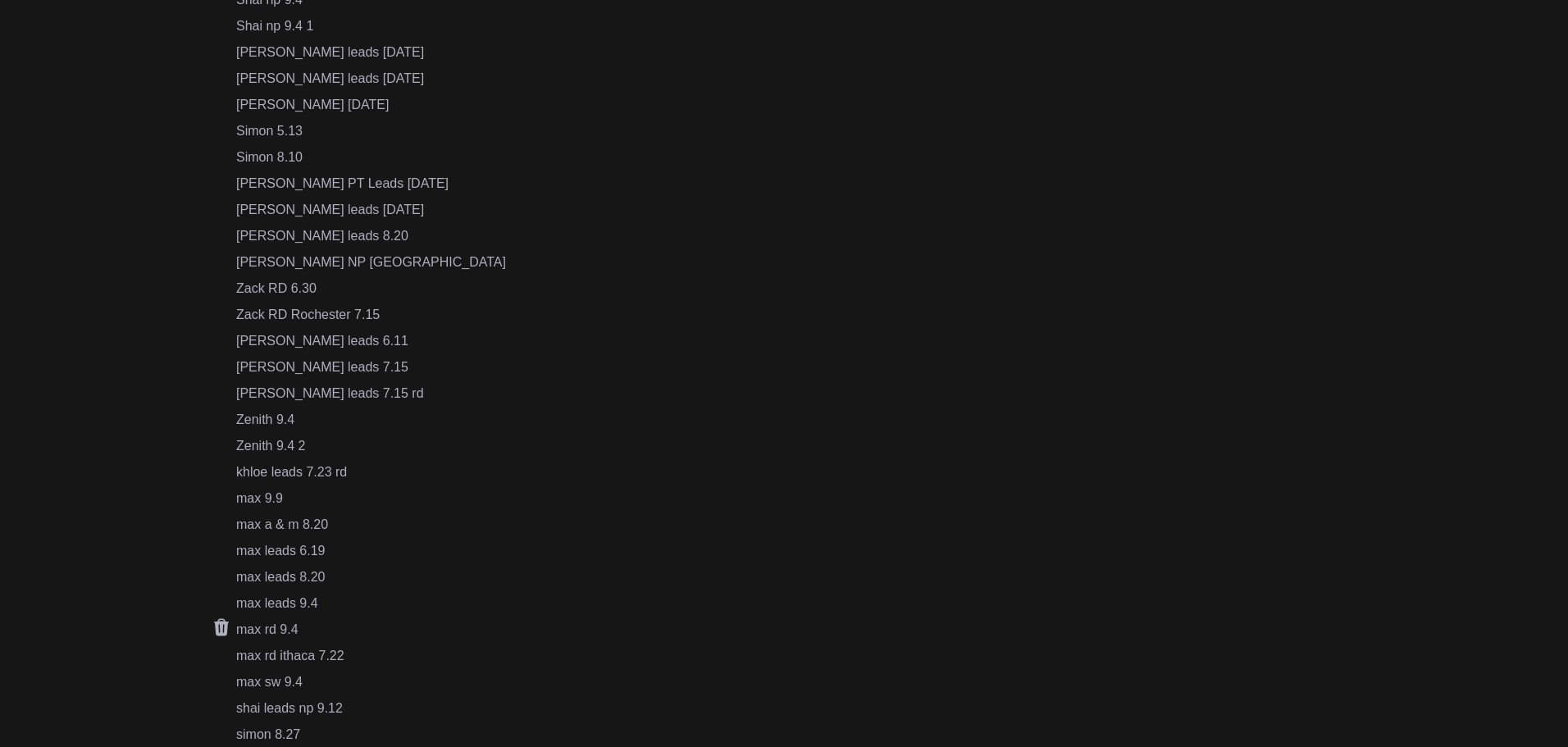
scroll to position [1101, 0]
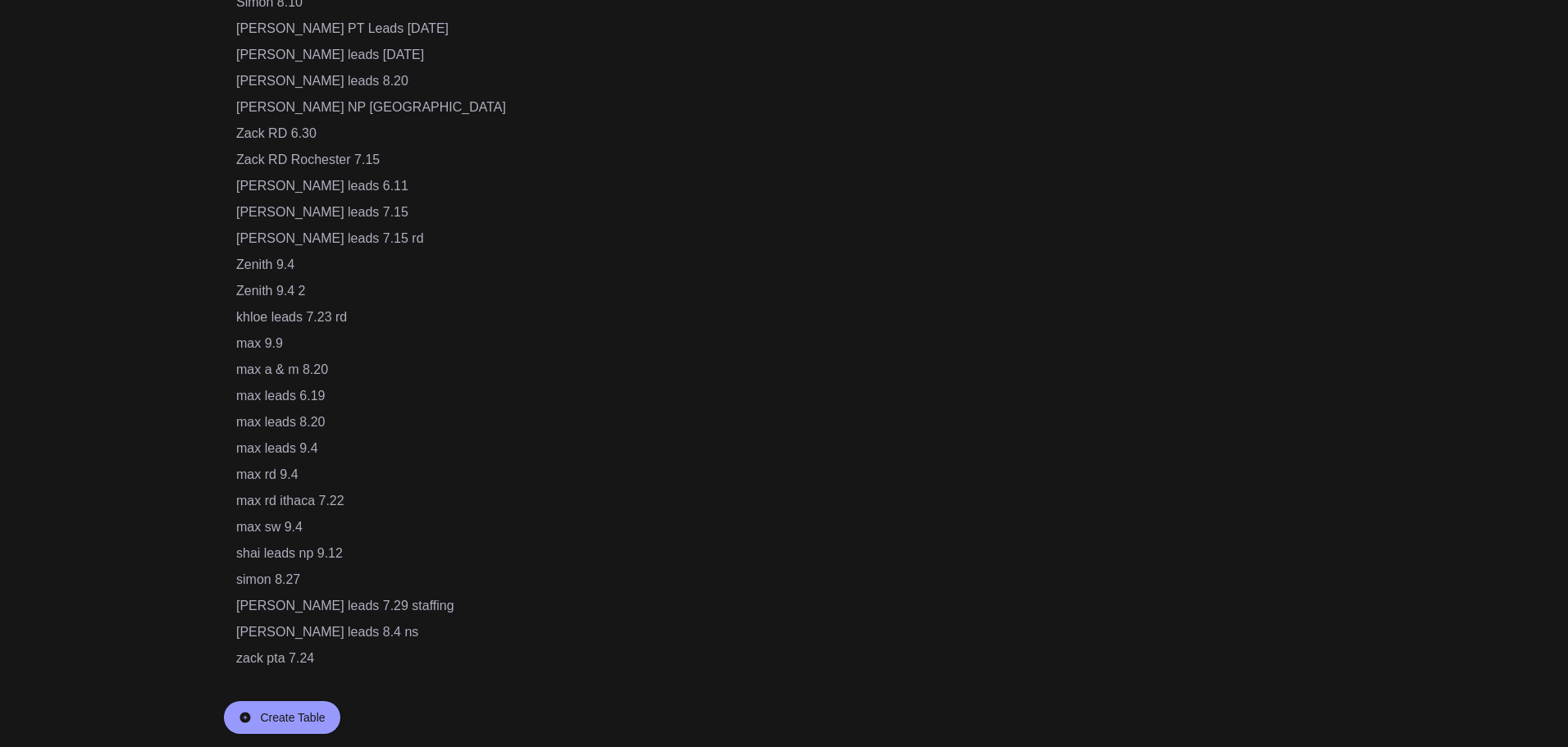
click at [298, 713] on div "Create Table" at bounding box center [292, 718] width 64 height 16
click at [338, 716] on input "text" at bounding box center [307, 717] width 142 height 31
click at [338, 716] on input "**********" at bounding box center [307, 717] width 142 height 31
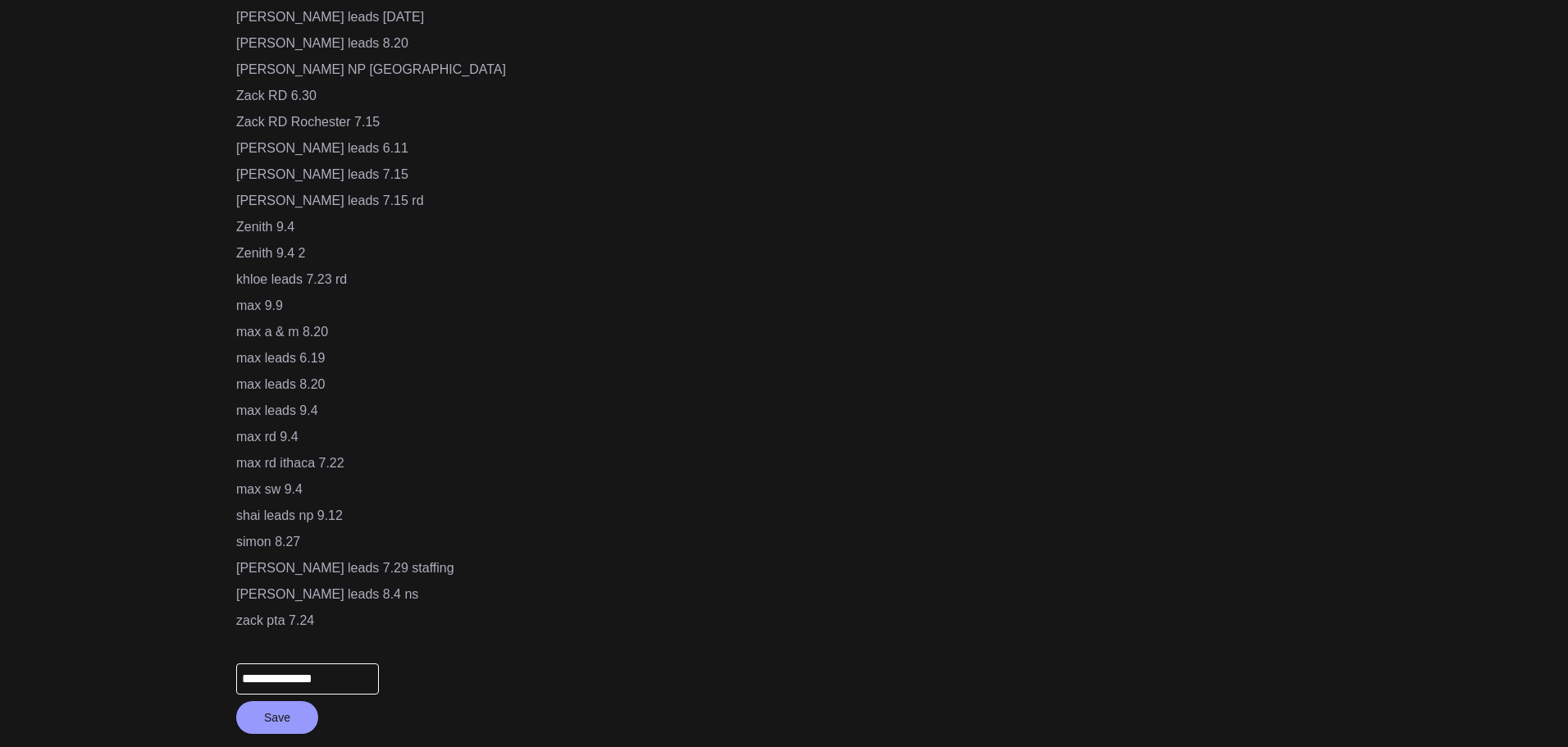
type input "**********"
click at [272, 718] on button "Save" at bounding box center [277, 718] width 82 height 33
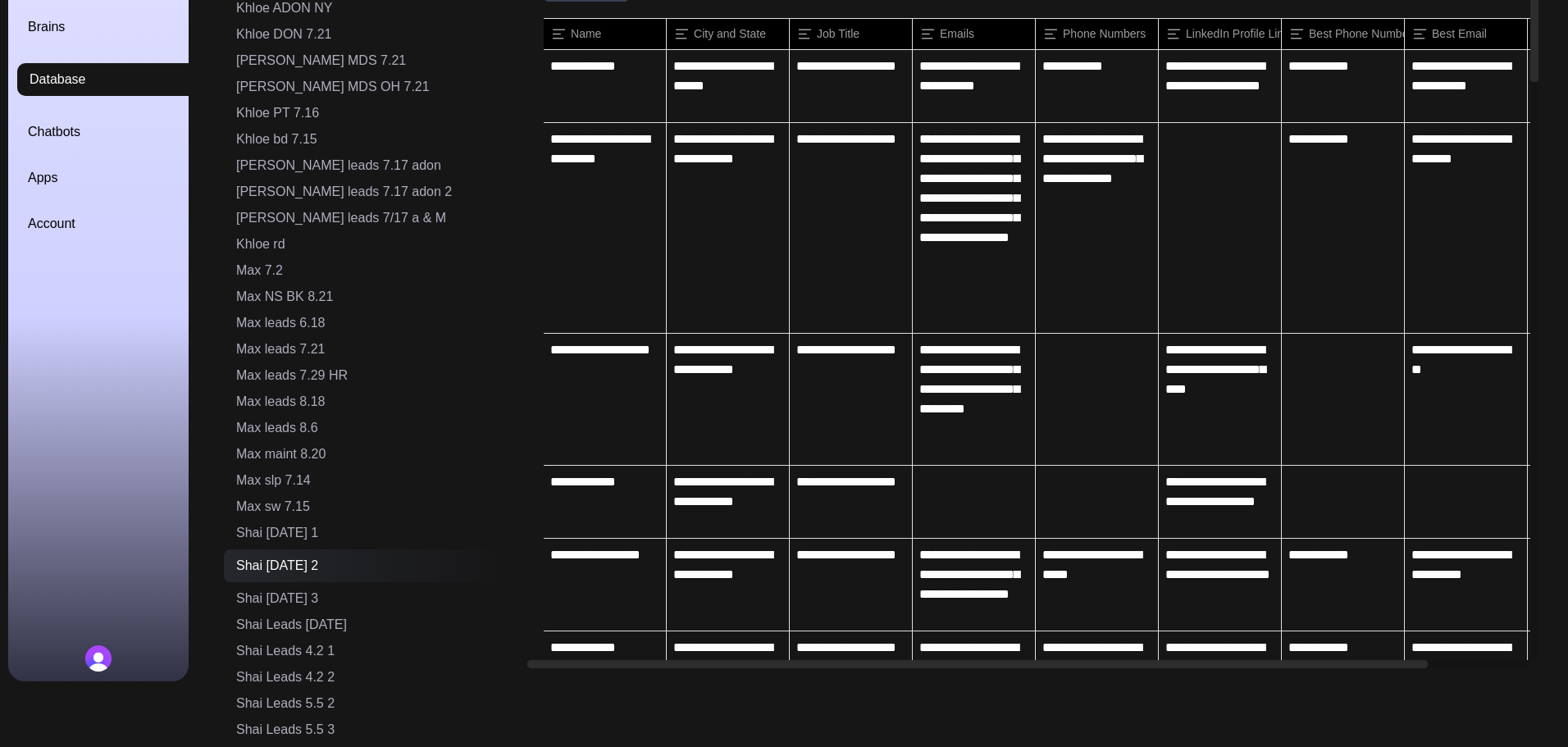
scroll to position [0, 0]
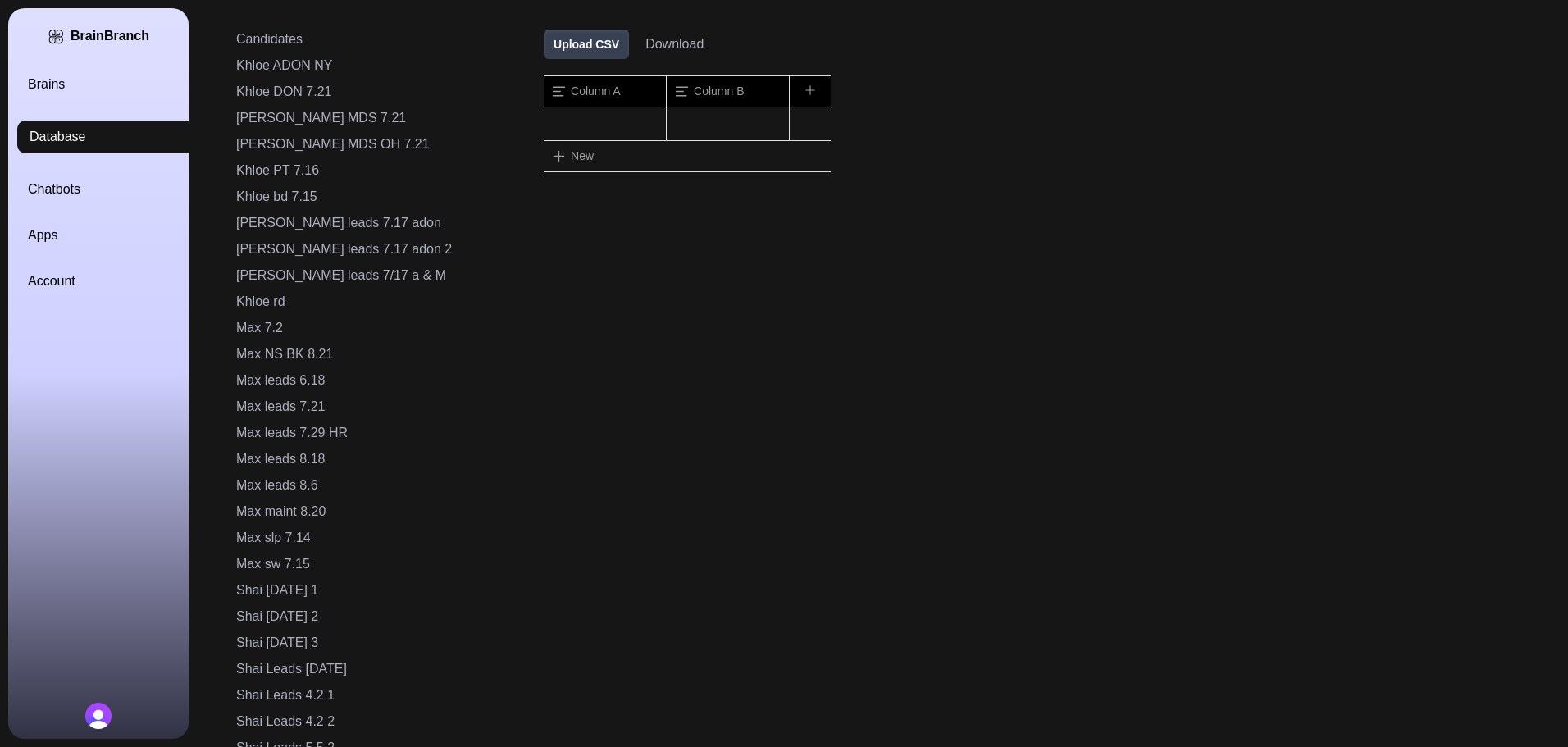
click at [544, 35] on button "Upload CSV" at bounding box center [586, 44] width 85 height 30
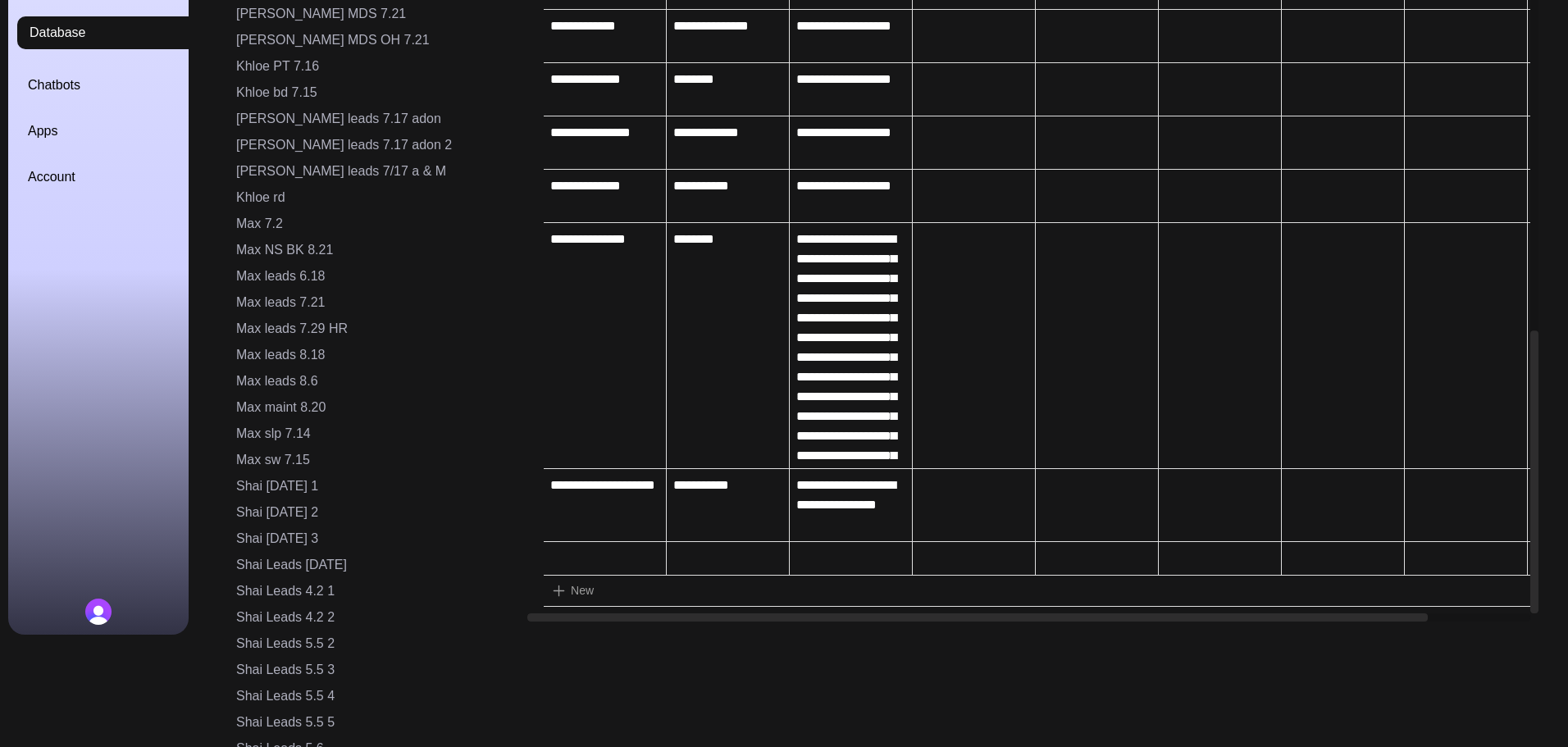
scroll to position [164, 0]
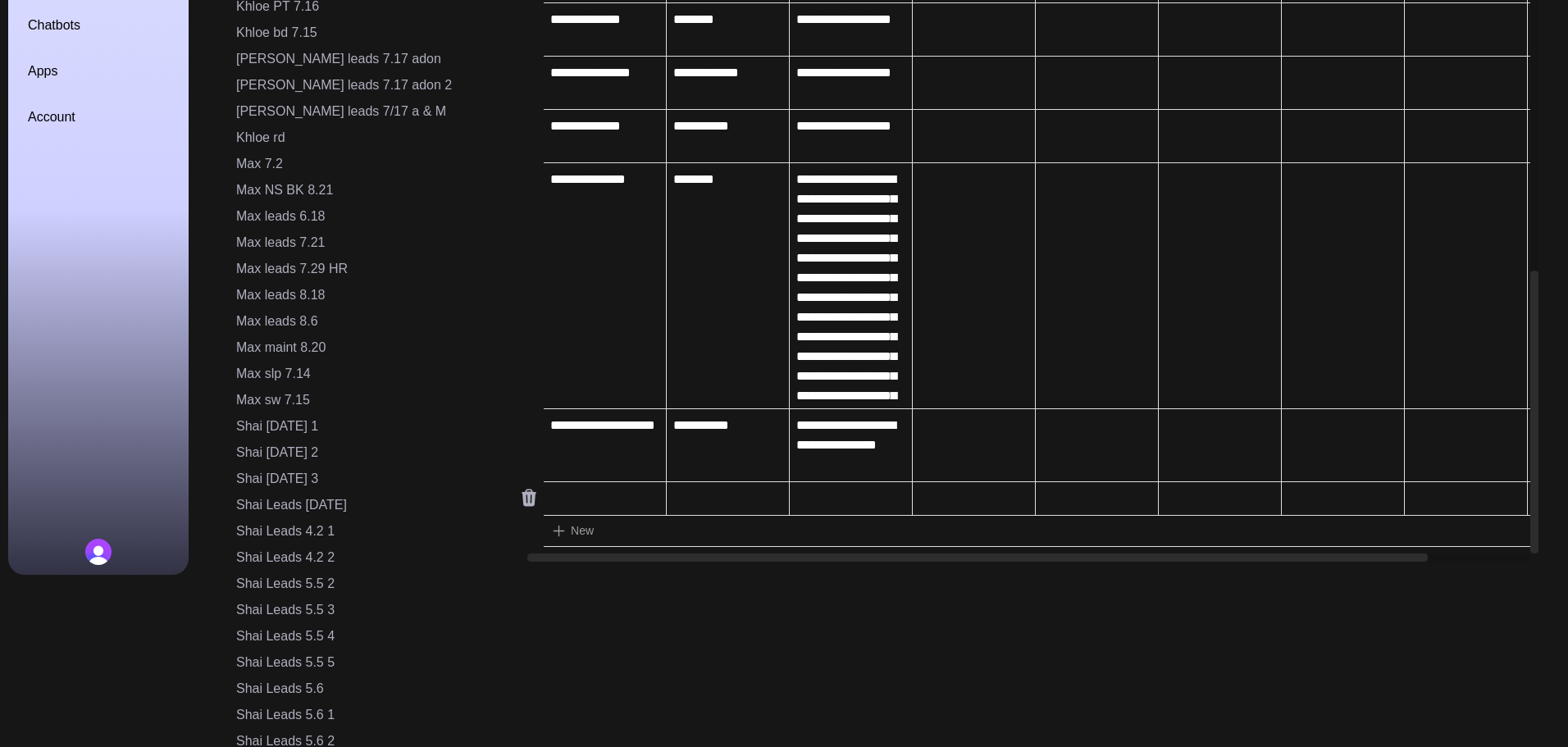
click at [522, 494] on icon at bounding box center [529, 498] width 15 height 17
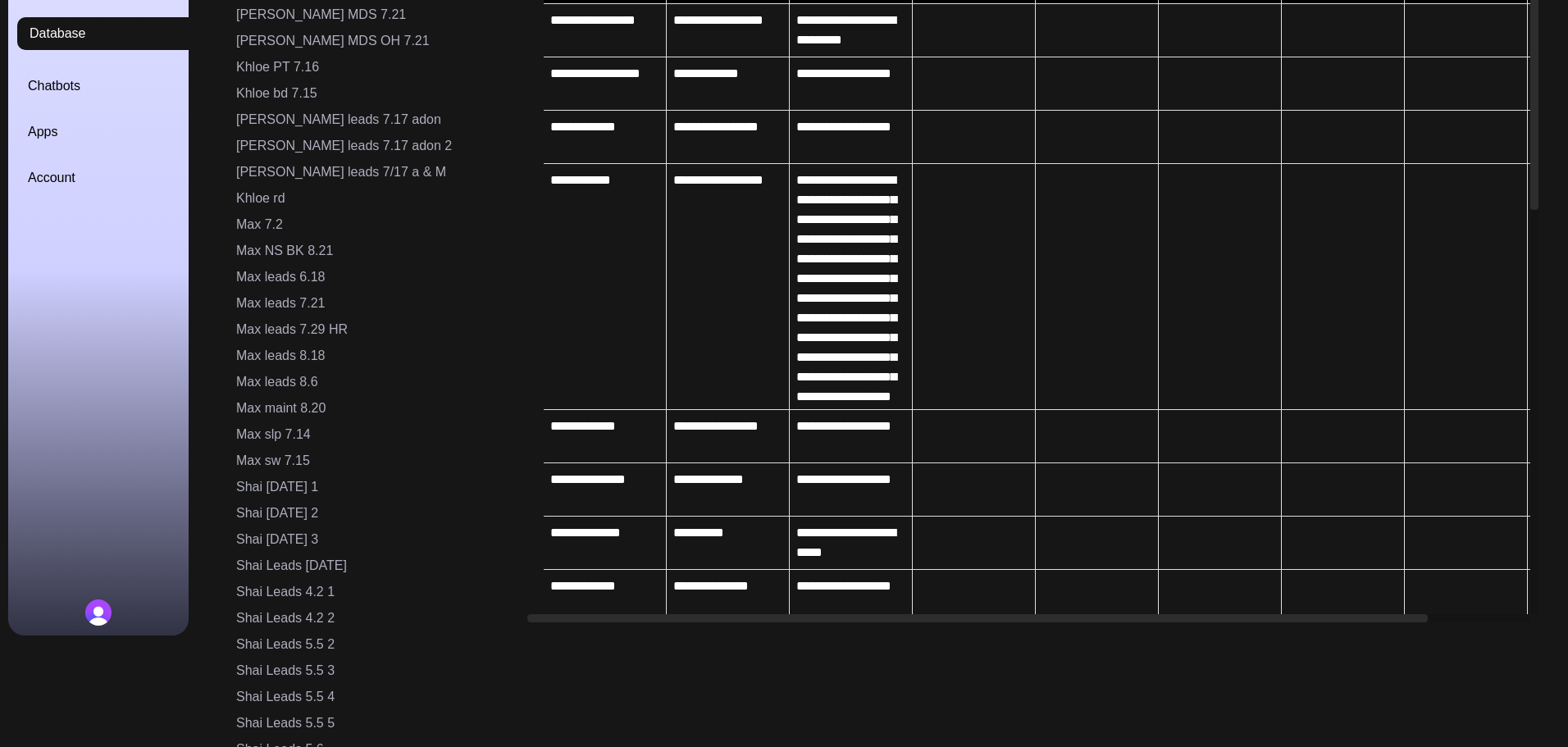
scroll to position [0, 0]
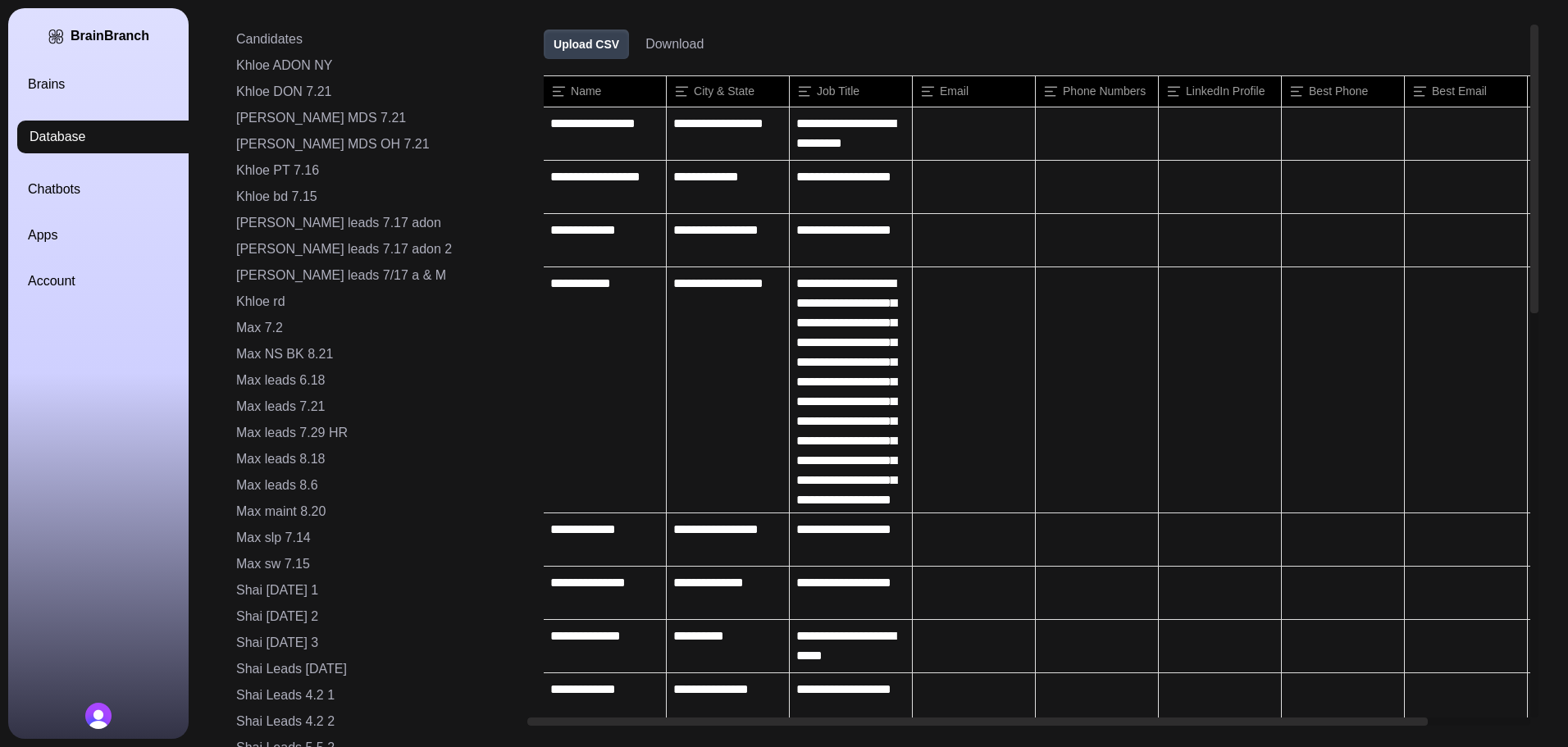
click at [63, 81] on link "Brains" at bounding box center [118, 84] width 180 height 20
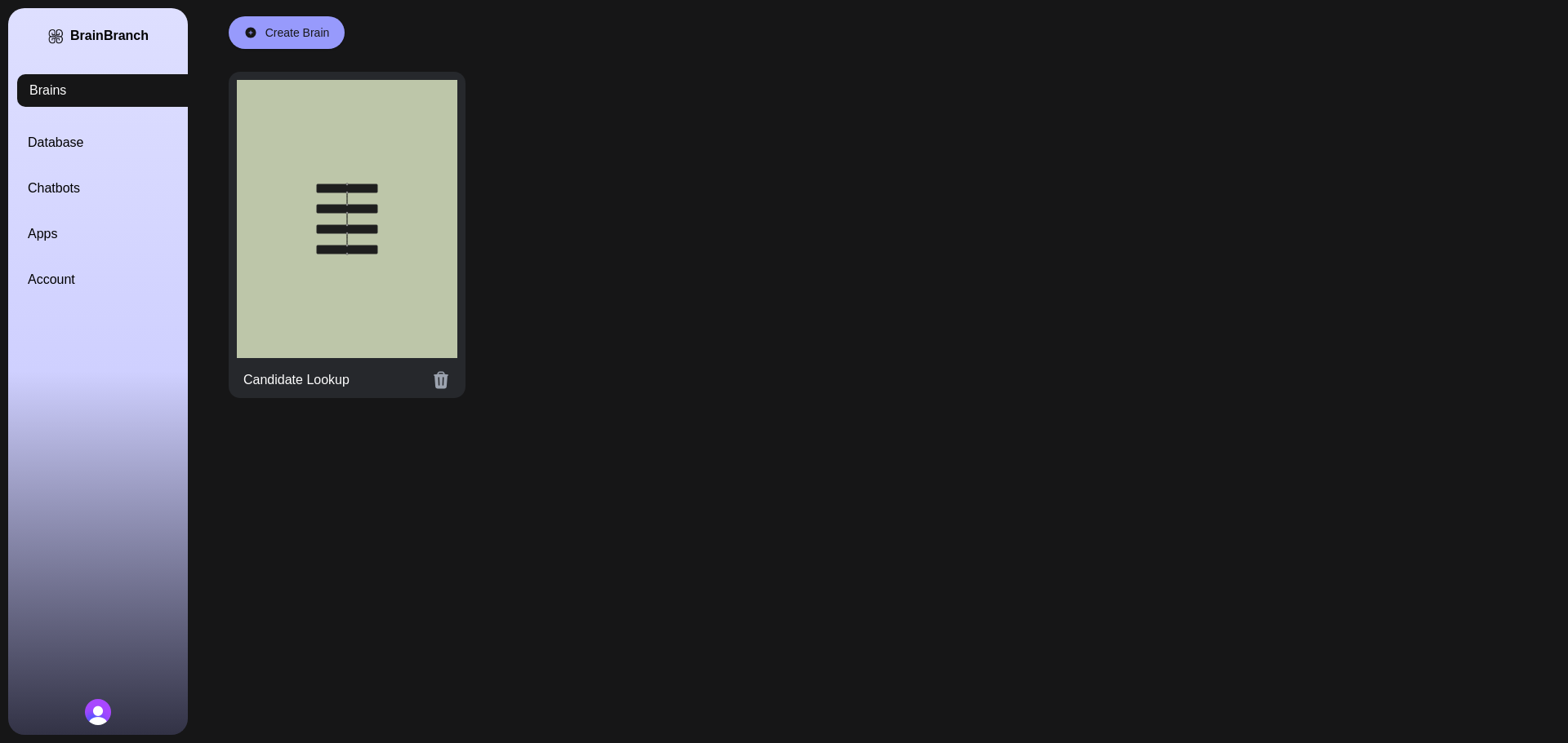
click at [376, 202] on div at bounding box center [346, 219] width 220 height 279
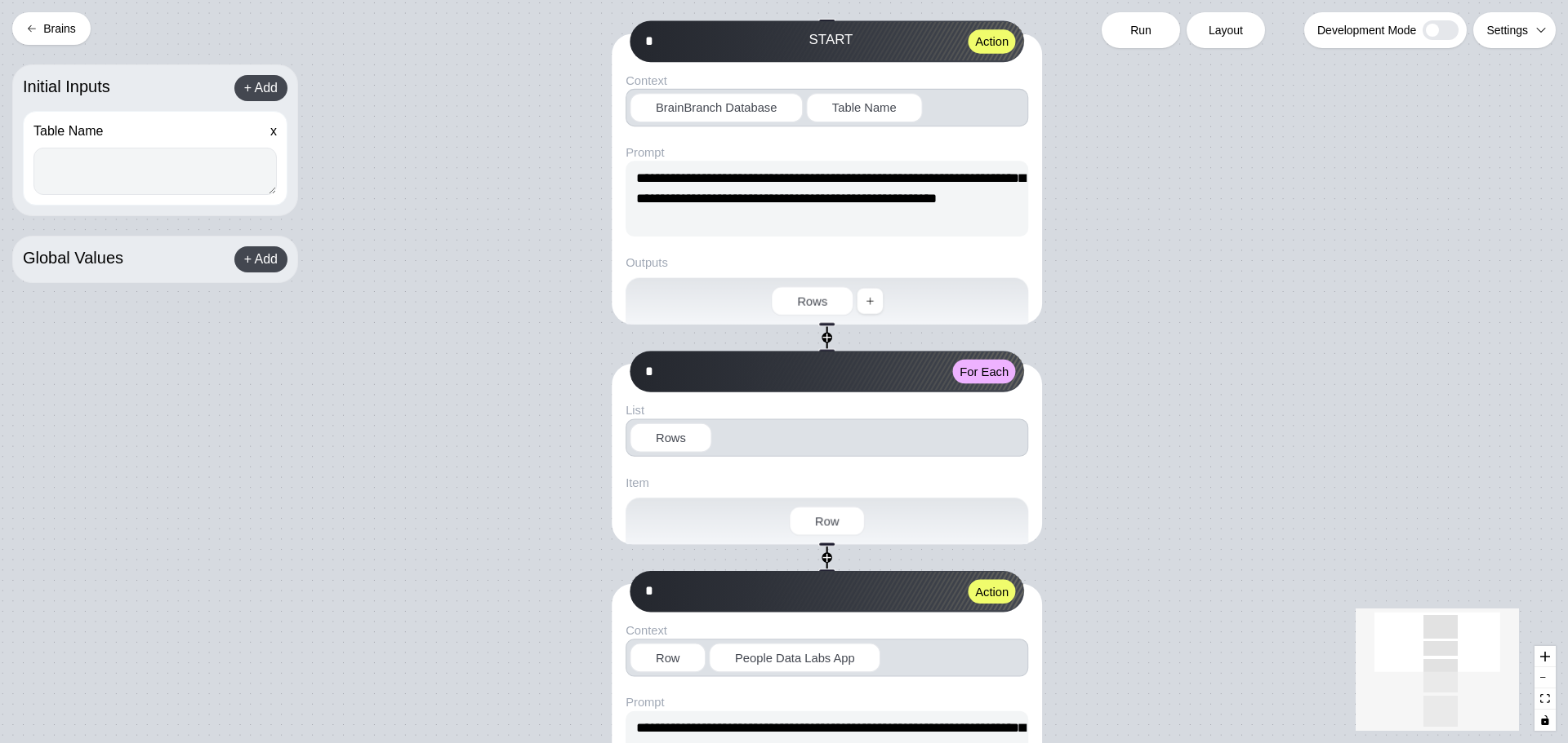
click at [138, 176] on textarea at bounding box center [155, 171] width 244 height 47
paste textarea "**********"
type textarea "**********"
click at [1154, 31] on div "Run" at bounding box center [1140, 31] width 78 height 36
click at [1139, 26] on span "Run" at bounding box center [1141, 30] width 22 height 16
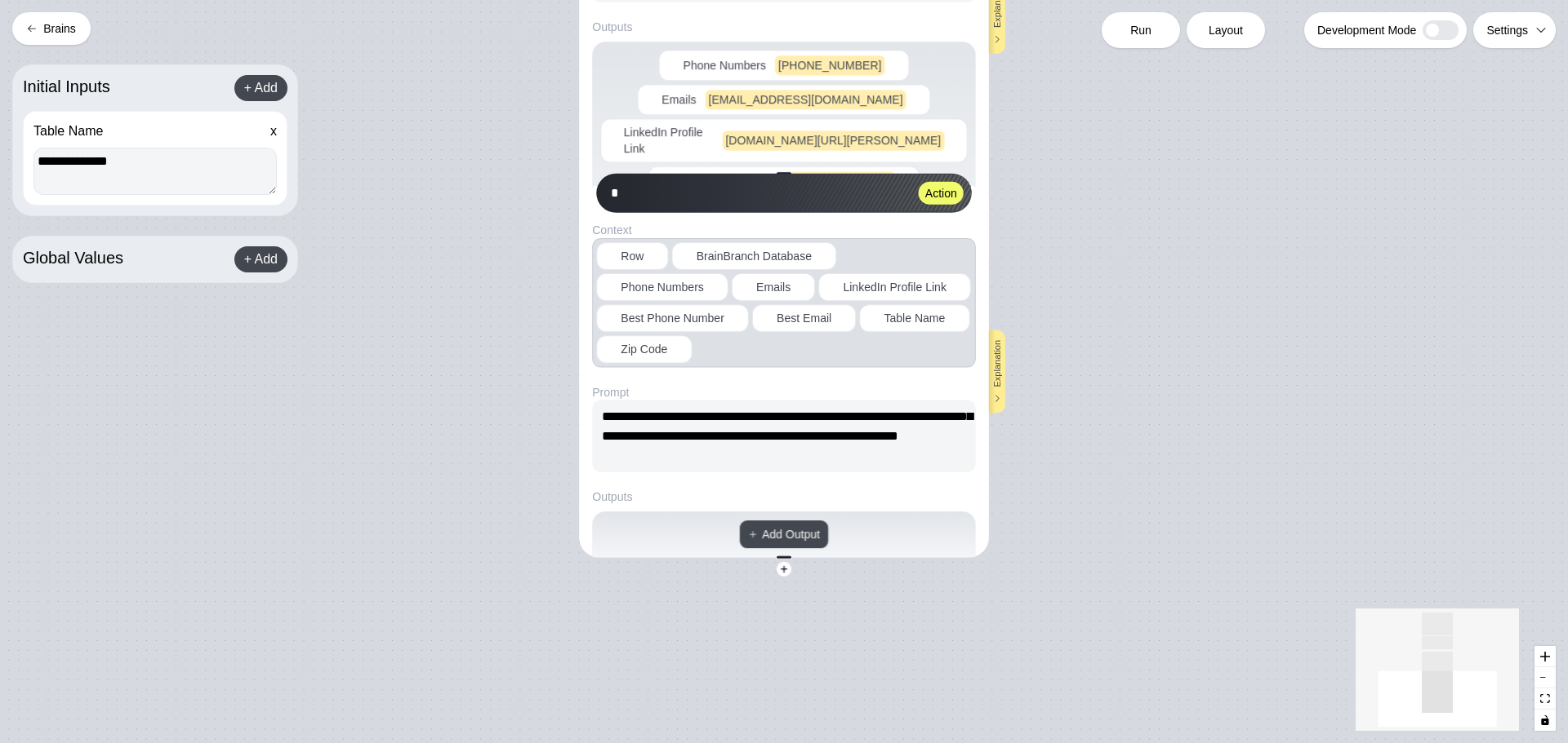
click at [20, 41] on button "Brains" at bounding box center [51, 29] width 78 height 32
click at [43, 27] on button "Brains" at bounding box center [51, 29] width 78 height 32
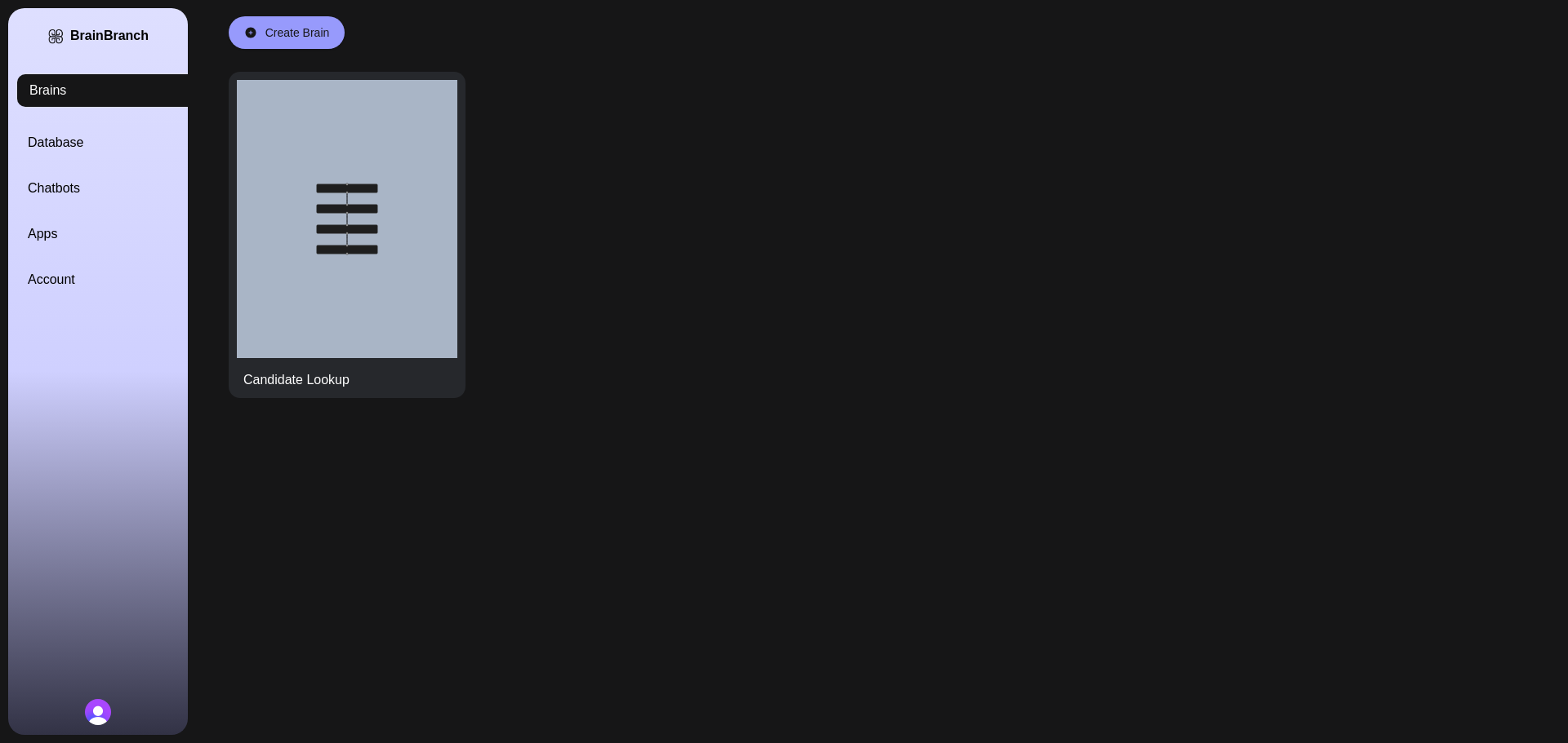
click at [48, 144] on link "Database" at bounding box center [117, 143] width 180 height 20
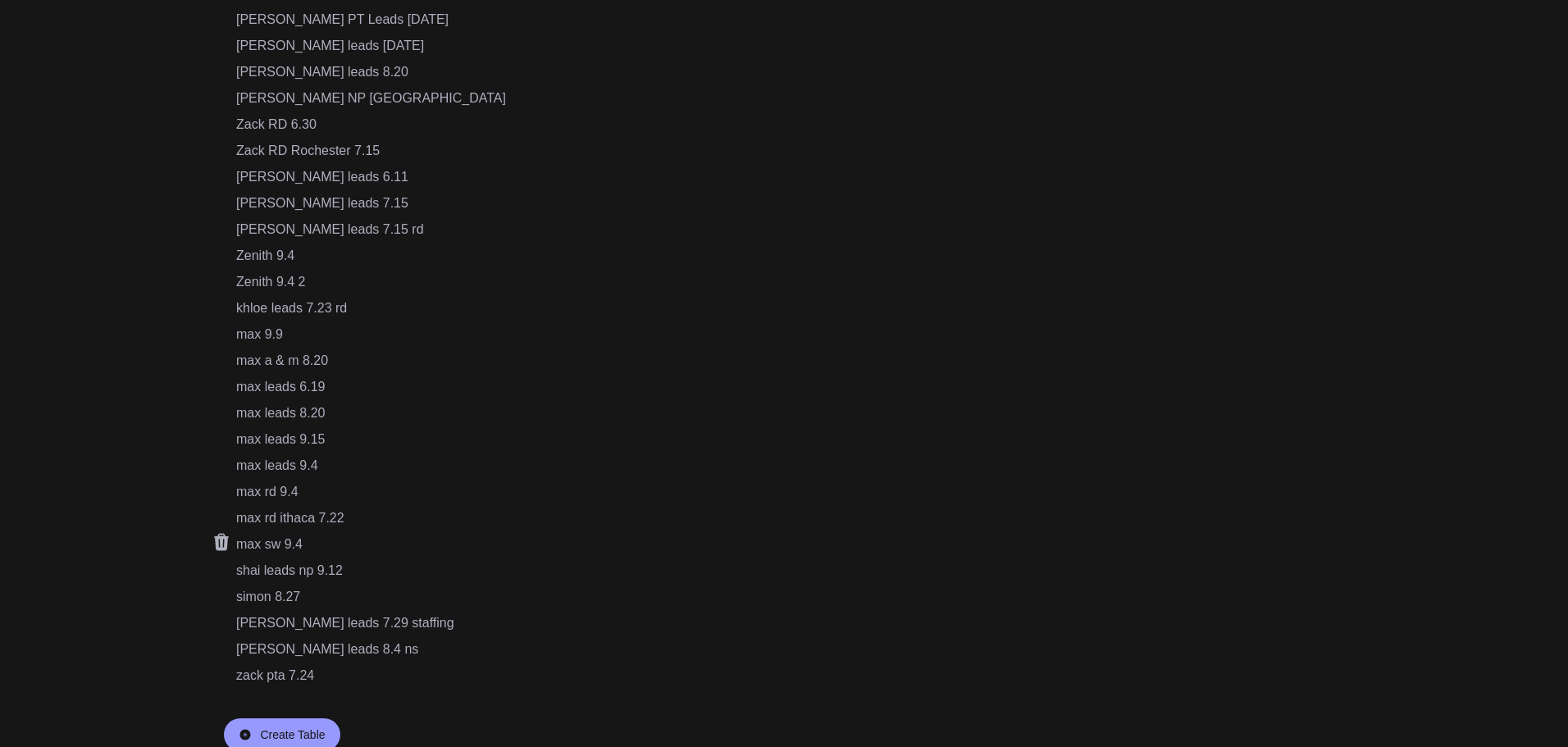
scroll to position [1127, 0]
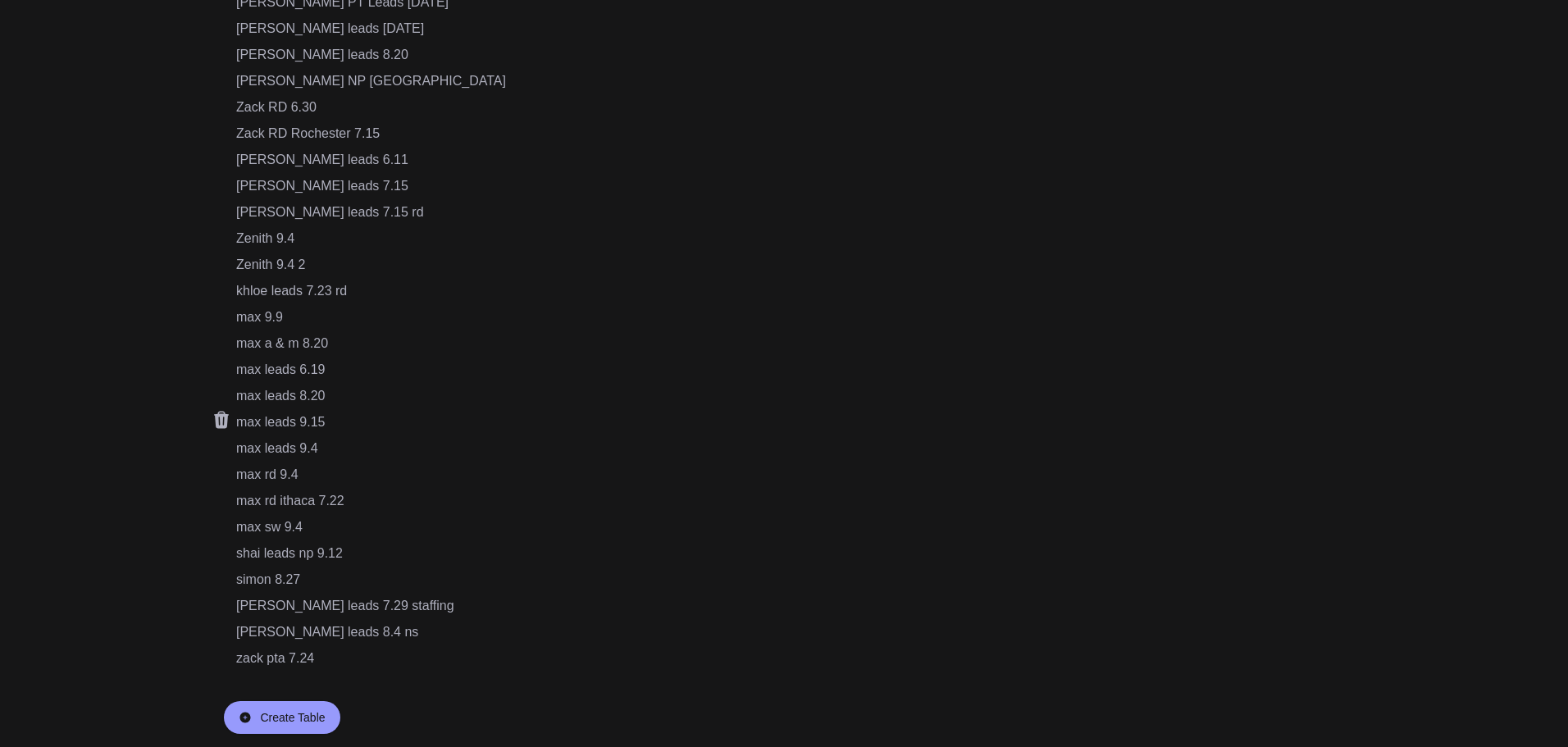
click at [317, 423] on div "max leads 9.15" at bounding box center [372, 422] width 270 height 20
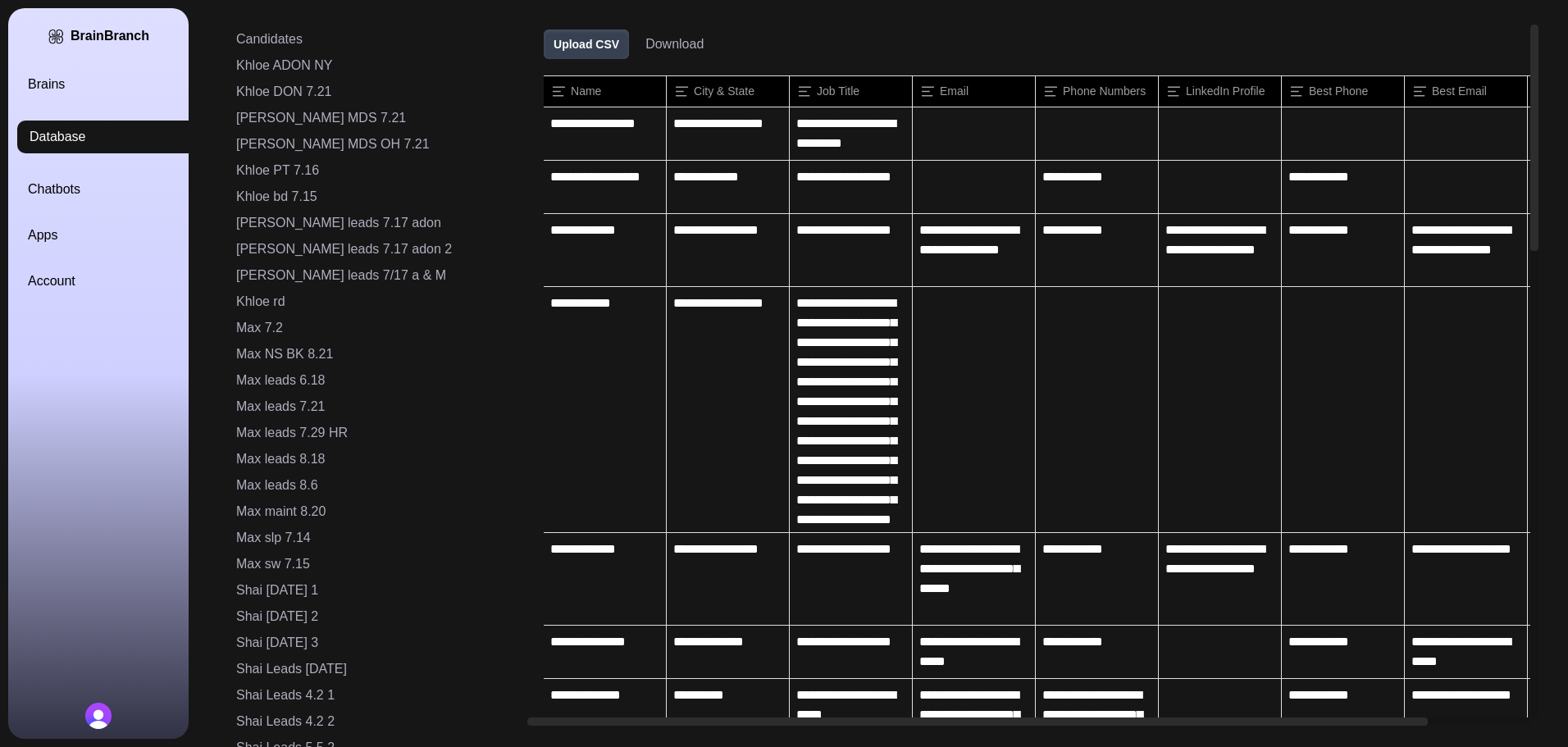
click at [645, 44] on button "Download" at bounding box center [674, 44] width 58 height 20
